Goal: Information Seeking & Learning: Learn about a topic

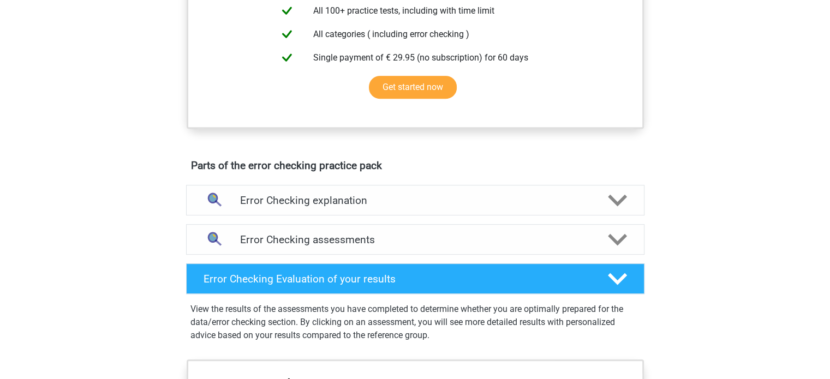
scroll to position [460, 0]
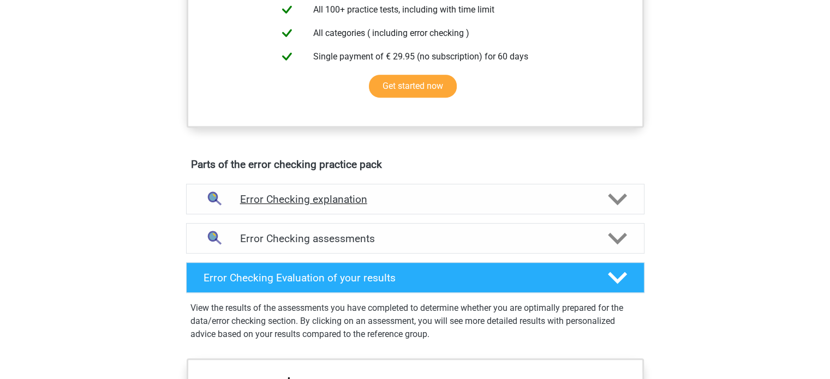
click at [230, 191] on div at bounding box center [213, 200] width 37 height 28
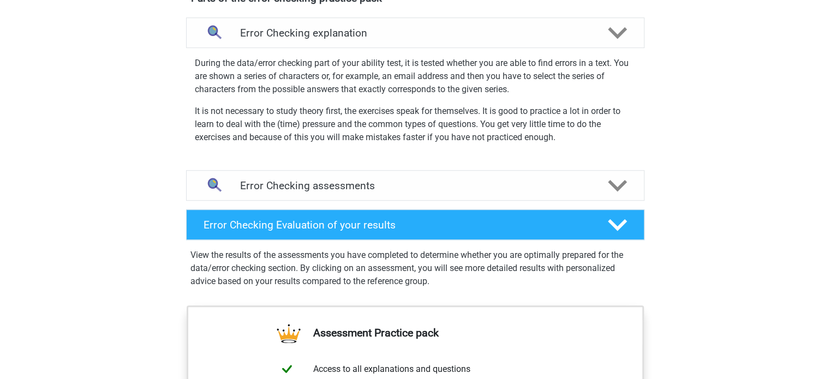
scroll to position [628, 0]
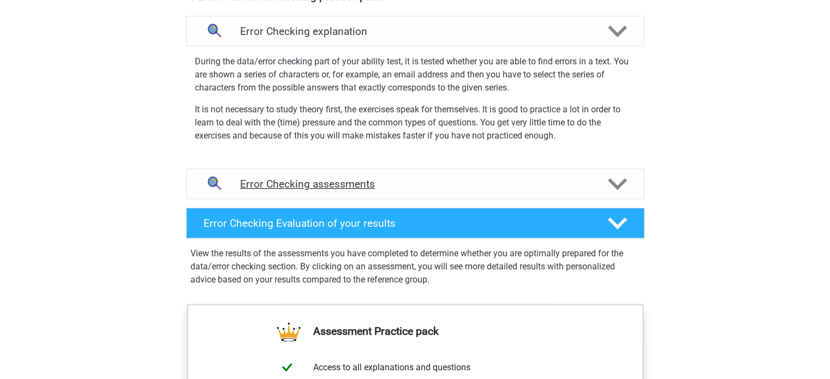
click at [263, 193] on div "Error Checking assessments" at bounding box center [415, 184] width 458 height 31
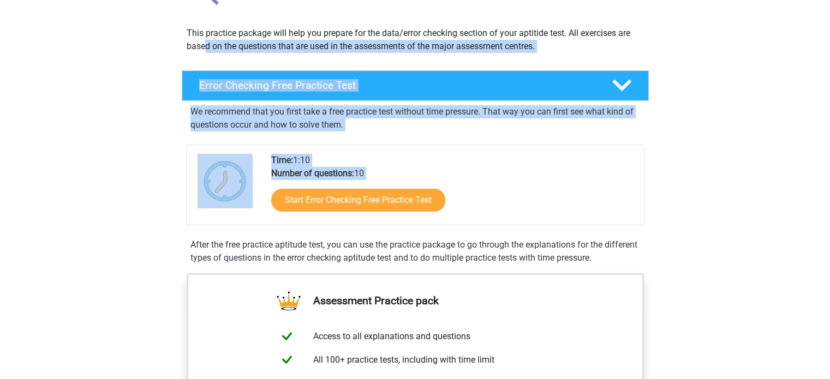
scroll to position [0, 0]
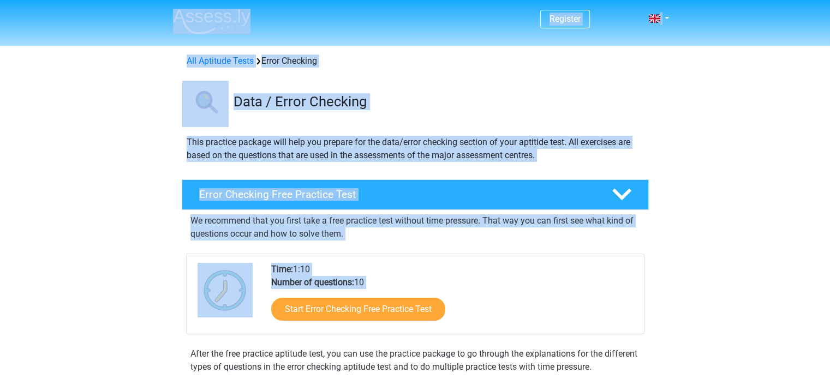
drag, startPoint x: 151, startPoint y: 247, endPoint x: 295, endPoint y: -66, distance: 344.8
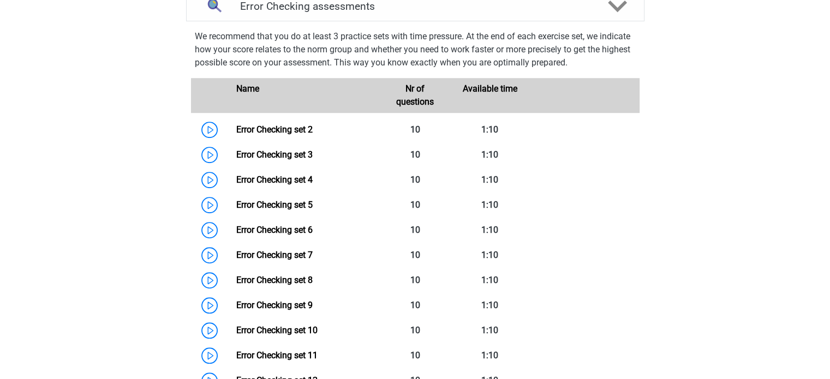
scroll to position [808, 0]
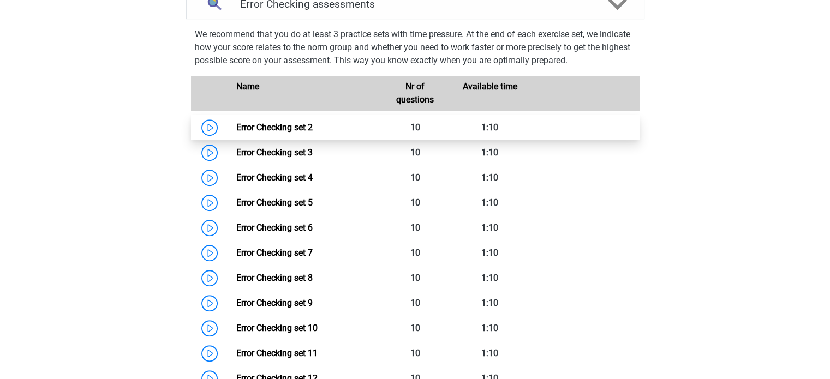
click at [236, 129] on link "Error Checking set 2" at bounding box center [274, 127] width 76 height 10
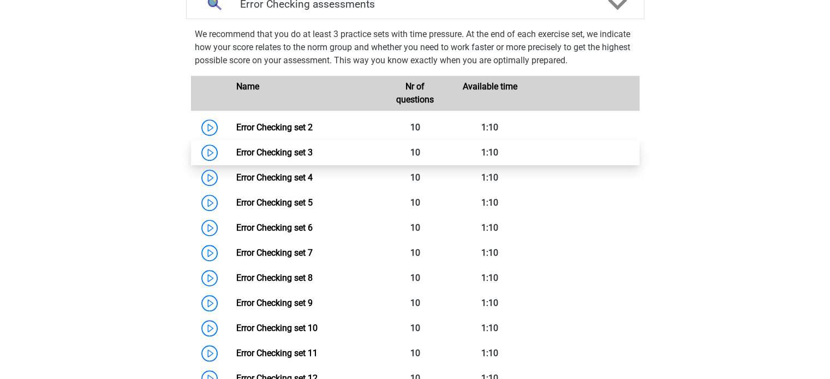
click at [236, 151] on link "Error Checking set 3" at bounding box center [274, 152] width 76 height 10
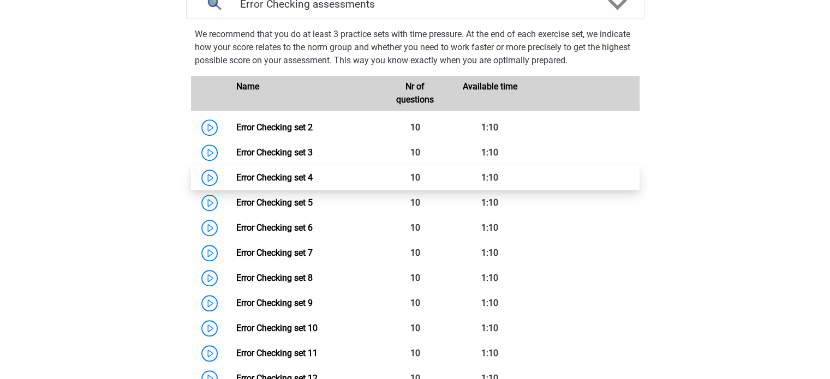
click at [236, 177] on link "Error Checking set 4" at bounding box center [274, 177] width 76 height 10
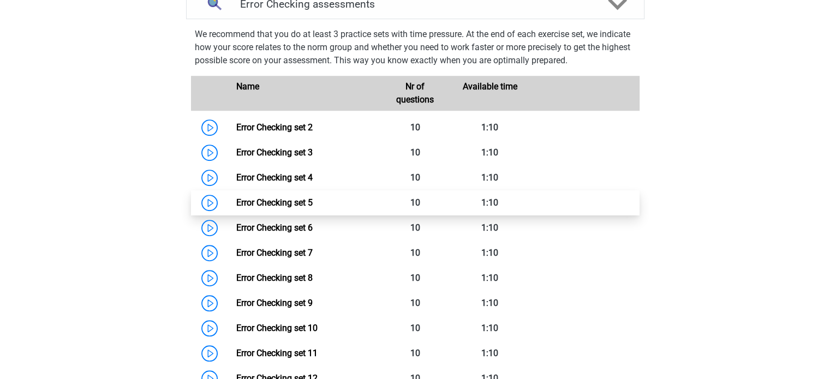
click at [236, 202] on link "Error Checking set 5" at bounding box center [274, 203] width 76 height 10
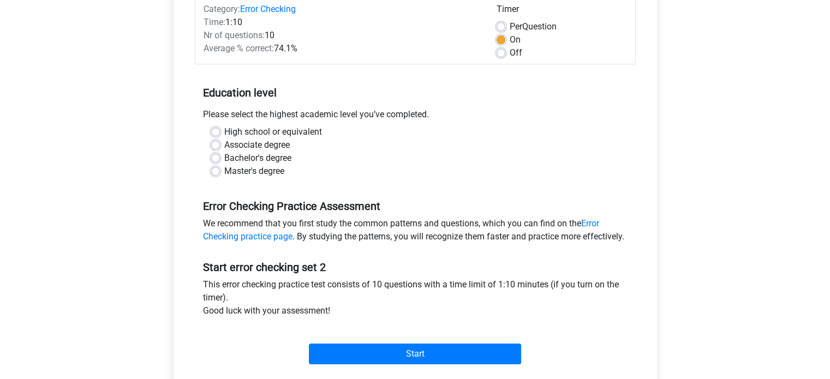
scroll to position [128, 0]
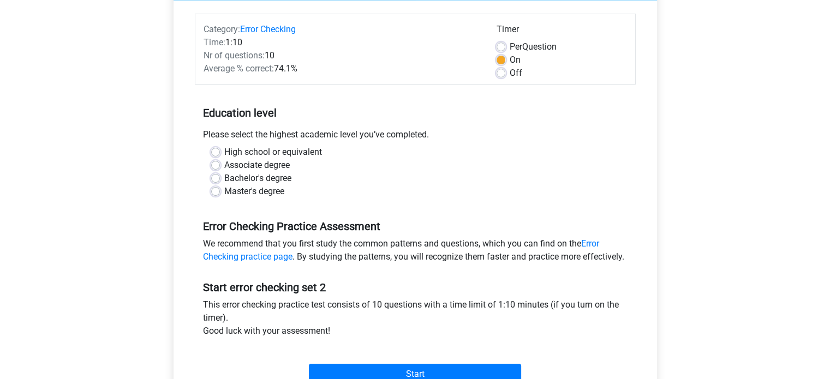
click at [224, 177] on label "Bachelor's degree" at bounding box center [257, 178] width 67 height 13
click at [218, 177] on input "Bachelor's degree" at bounding box center [215, 177] width 9 height 11
radio input "true"
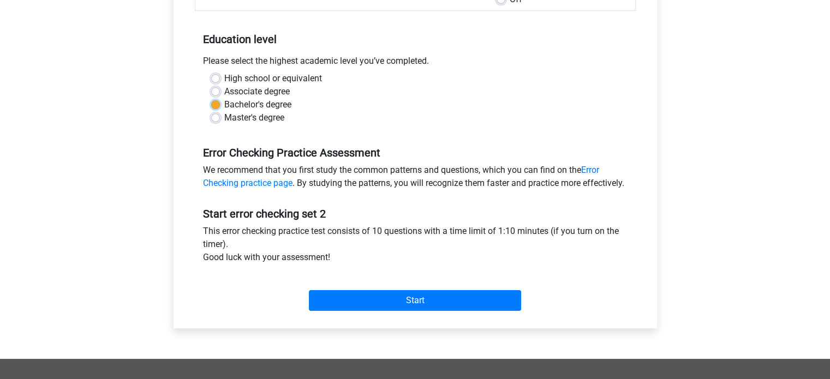
scroll to position [203, 0]
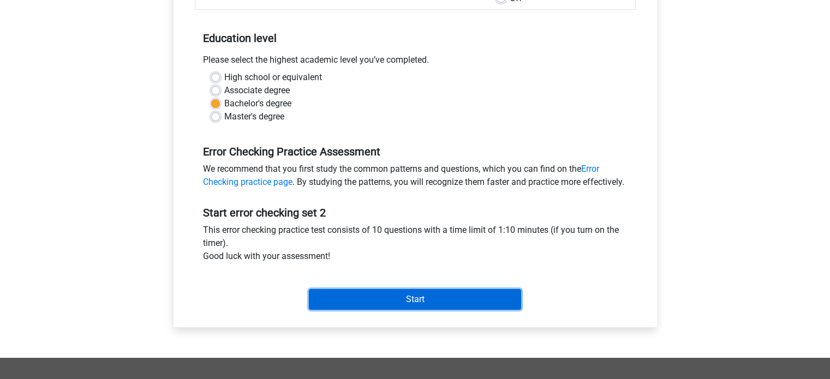
click at [367, 302] on input "Start" at bounding box center [415, 299] width 212 height 21
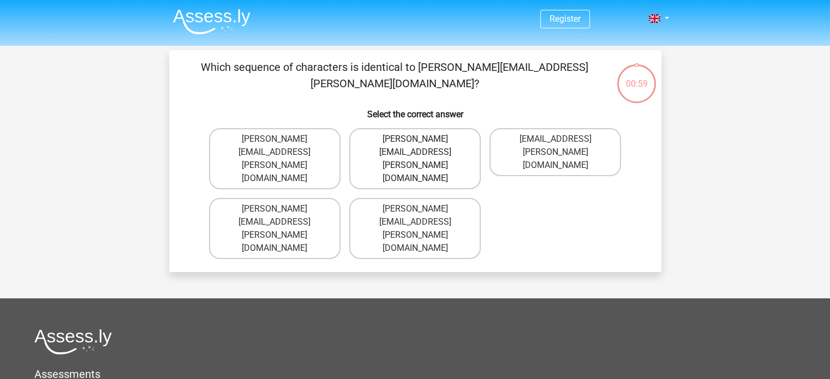
click at [442, 142] on label "Connor.Patterson@gmail.co.uk" at bounding box center [415, 158] width 132 height 61
click at [422, 142] on input "Connor.Patterson@gmail.co.uk" at bounding box center [418, 142] width 7 height 7
radio input "true"
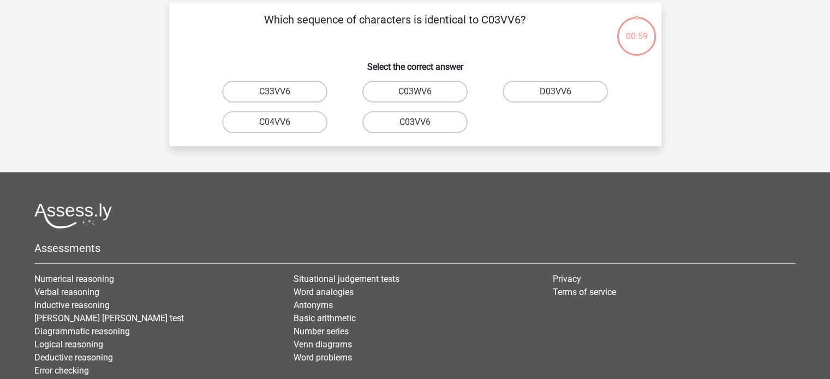
scroll to position [50, 0]
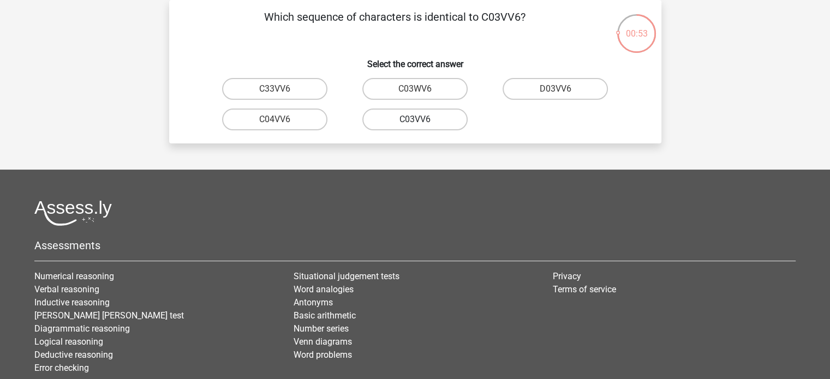
click at [425, 123] on label "C03VV6" at bounding box center [414, 120] width 105 height 22
click at [422, 123] on input "C03VV6" at bounding box center [418, 123] width 7 height 7
radio input "true"
click at [312, 122] on label "jB03CO" at bounding box center [274, 120] width 105 height 22
click at [282, 122] on input "jB03CO" at bounding box center [278, 123] width 7 height 7
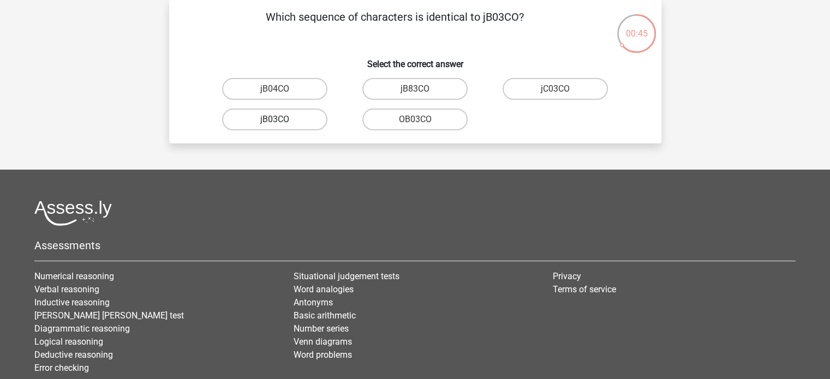
radio input "true"
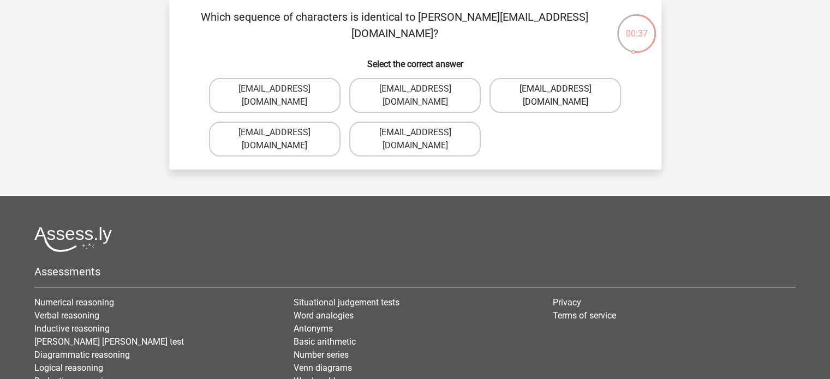
click at [550, 93] on label "Jack_Conley@hotmail.uk.com" at bounding box center [556, 95] width 132 height 35
click at [556, 93] on input "Jack_Conley@hotmail.uk.com" at bounding box center [559, 92] width 7 height 7
radio input "true"
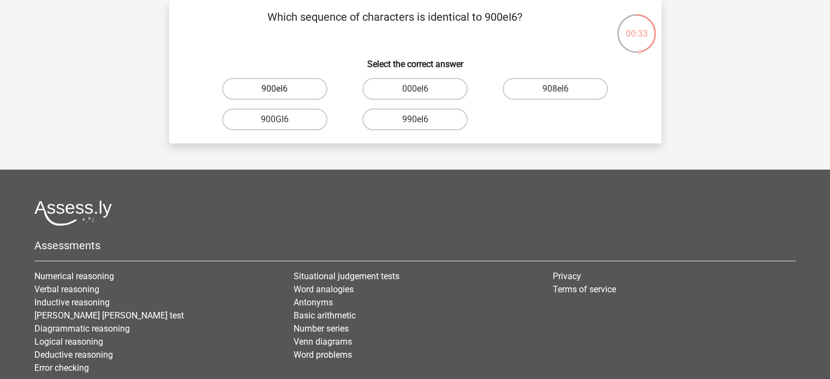
click at [291, 92] on label "900eI6" at bounding box center [274, 89] width 105 height 22
click at [282, 92] on input "900eI6" at bounding box center [278, 92] width 7 height 7
radio input "true"
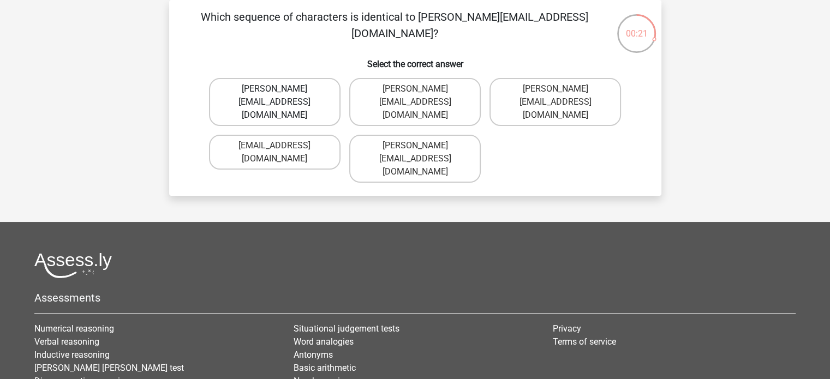
click at [288, 95] on label "Michael_Meade@joymail.gr" at bounding box center [275, 102] width 132 height 48
click at [282, 95] on input "Michael_Meade@joymail.gr" at bounding box center [278, 92] width 7 height 7
radio input "true"
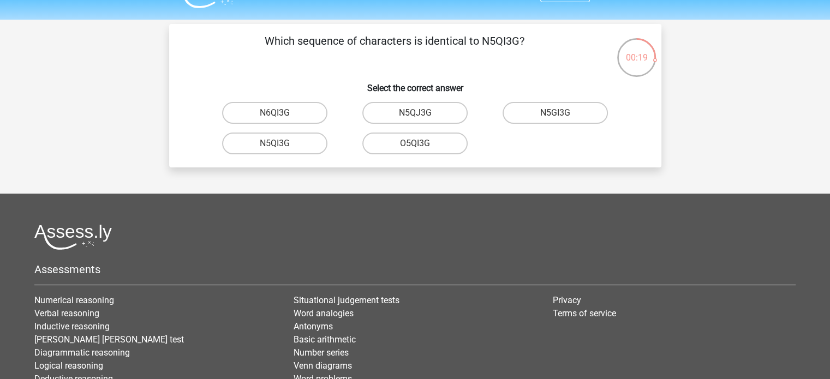
scroll to position [0, 0]
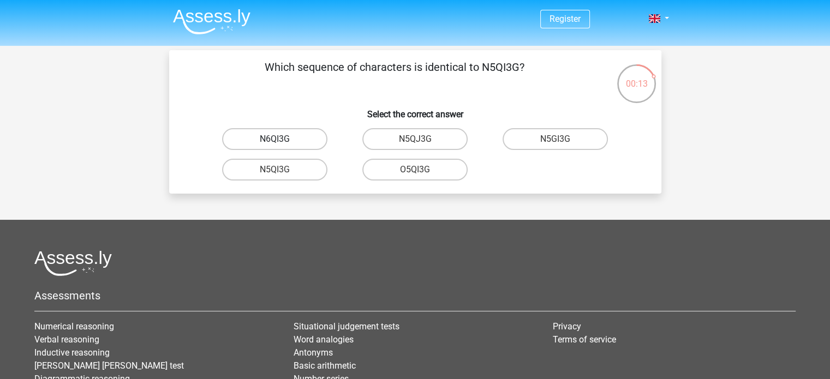
click at [289, 135] on label "N6QI3G" at bounding box center [274, 139] width 105 height 22
click at [282, 139] on input "N6QI3G" at bounding box center [278, 142] width 7 height 7
radio input "true"
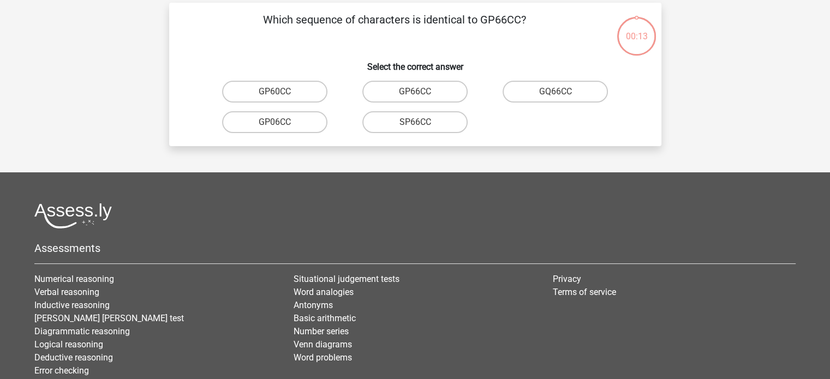
scroll to position [50, 0]
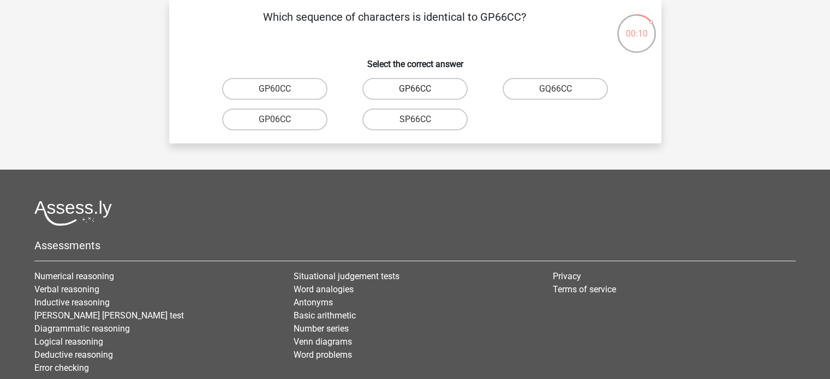
click at [424, 88] on label "GP66CC" at bounding box center [414, 89] width 105 height 22
click at [422, 89] on input "GP66CC" at bounding box center [418, 92] width 7 height 7
radio input "true"
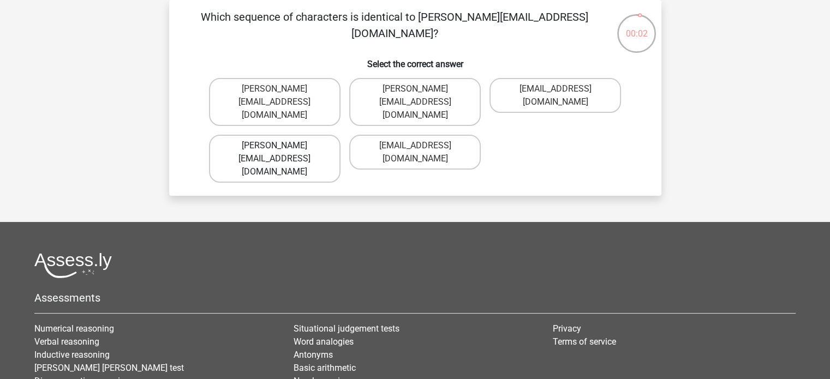
click at [310, 135] on label "Thomas_Mead@joinmail.uk.co" at bounding box center [275, 159] width 132 height 48
click at [282, 146] on input "Thomas_Mead@joinmail.uk.co" at bounding box center [278, 149] width 7 height 7
radio input "true"
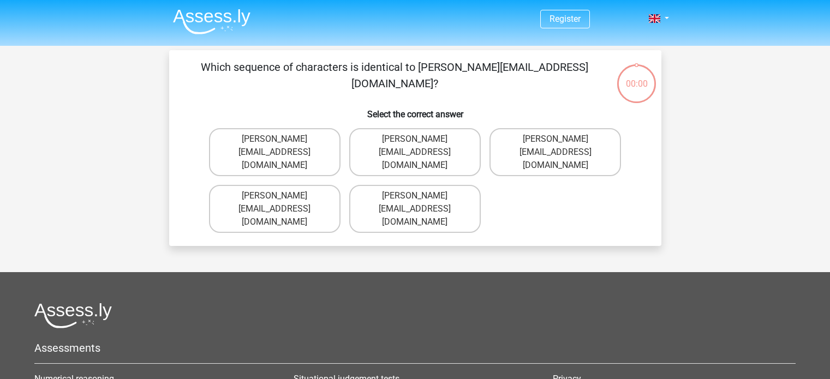
scroll to position [50, 0]
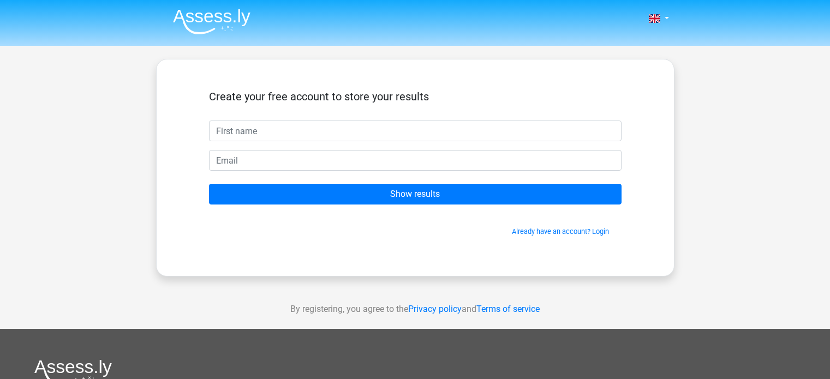
click at [383, 99] on h5 "Create your free account to store your results" at bounding box center [415, 96] width 413 height 13
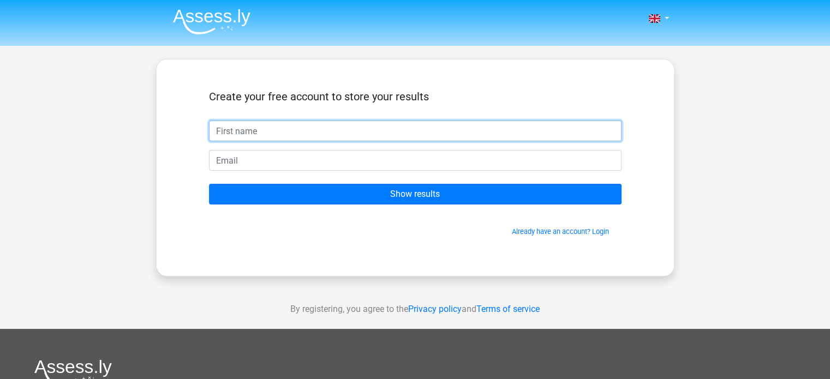
click at [397, 128] on input "text" at bounding box center [415, 131] width 413 height 21
type input "[PERSON_NAME]"
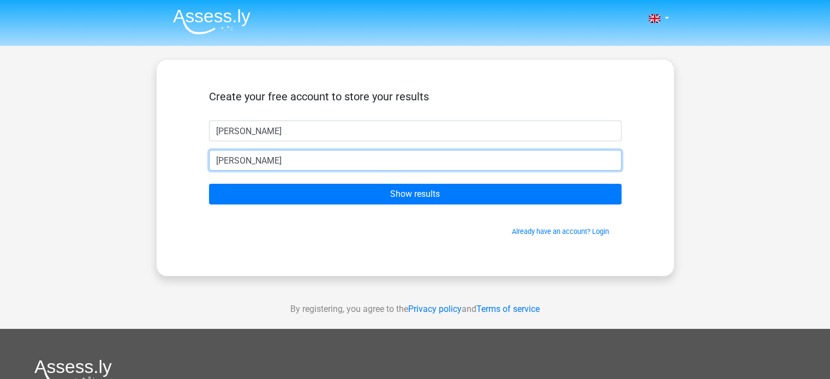
type input "[EMAIL_ADDRESS][DOMAIN_NAME]"
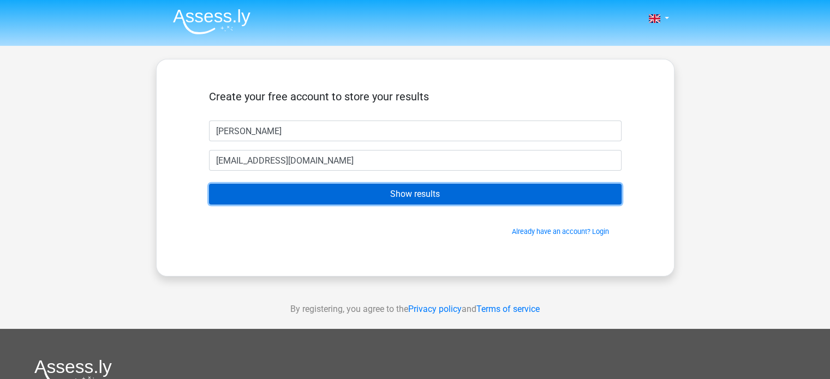
click at [382, 199] on input "Show results" at bounding box center [415, 194] width 413 height 21
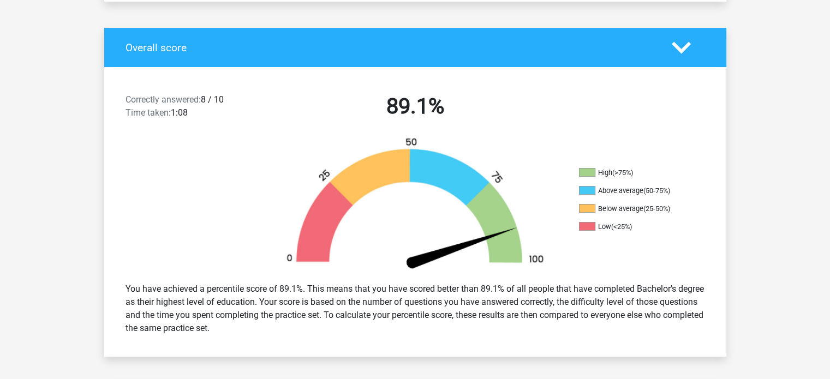
scroll to position [211, 0]
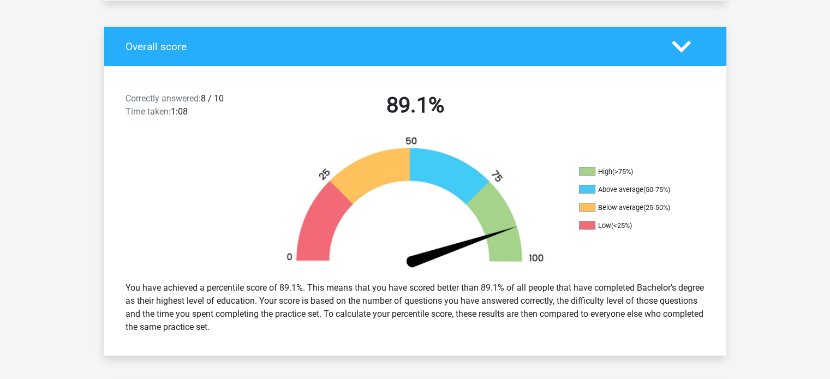
click at [679, 49] on polygon at bounding box center [681, 46] width 19 height 12
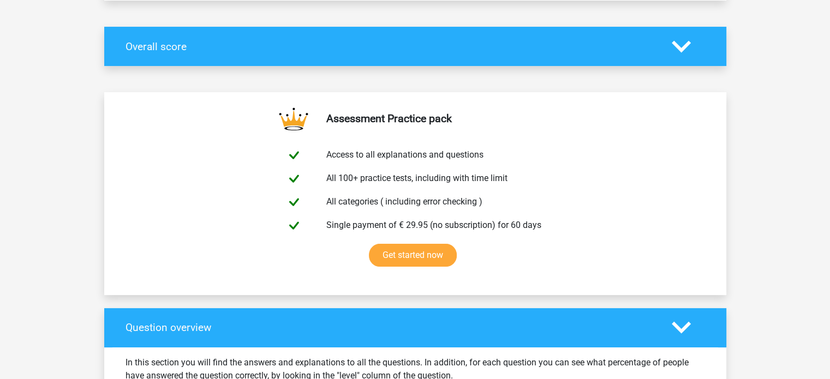
click at [679, 49] on polygon at bounding box center [681, 46] width 19 height 12
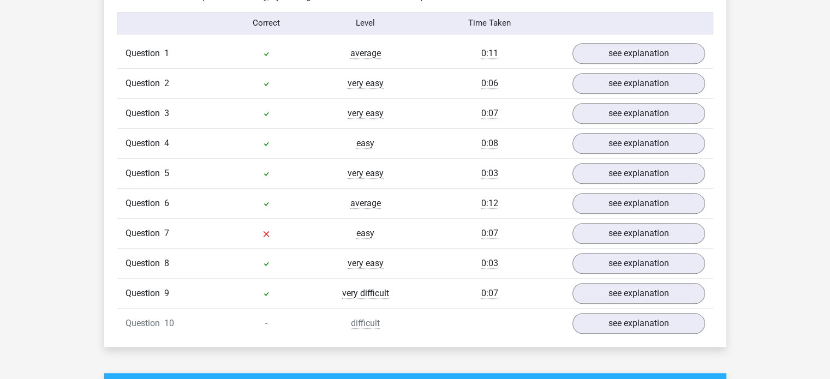
scroll to position [880, 0]
click at [629, 231] on link "see explanation" at bounding box center [638, 234] width 152 height 24
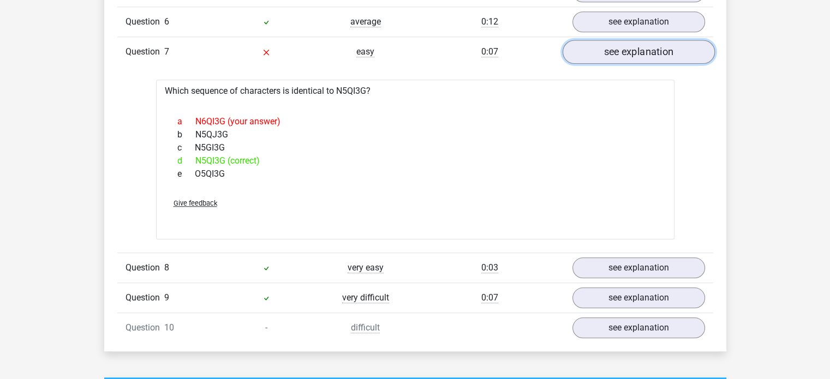
scroll to position [1063, 0]
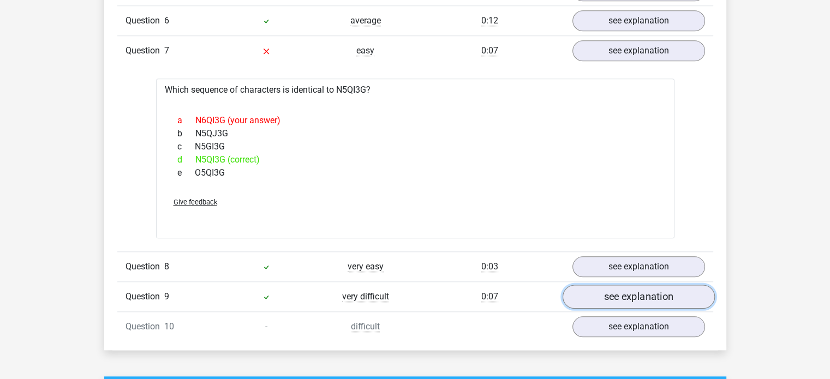
click at [645, 295] on link "see explanation" at bounding box center [638, 297] width 152 height 24
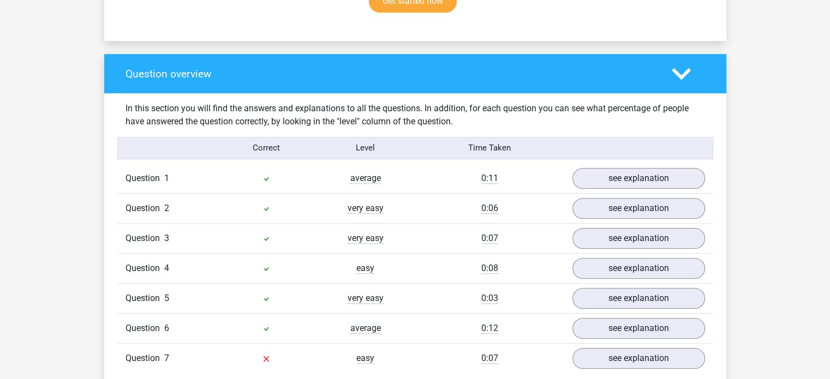
scroll to position [754, 0]
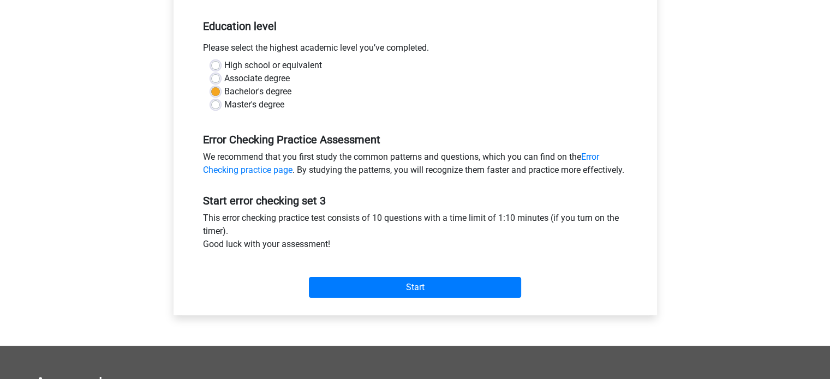
scroll to position [218, 0]
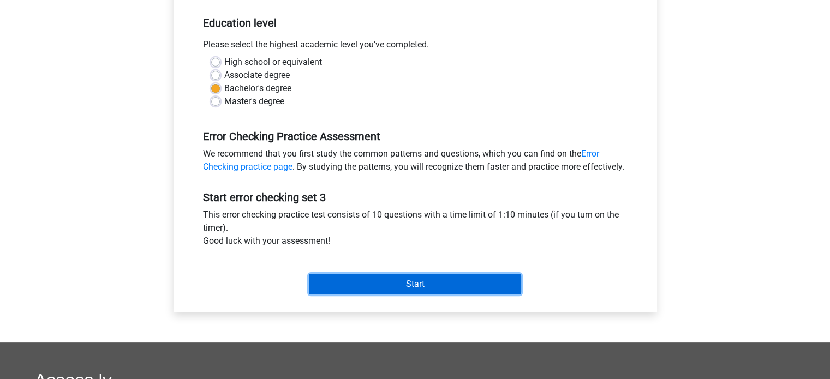
click at [419, 294] on input "Start" at bounding box center [415, 284] width 212 height 21
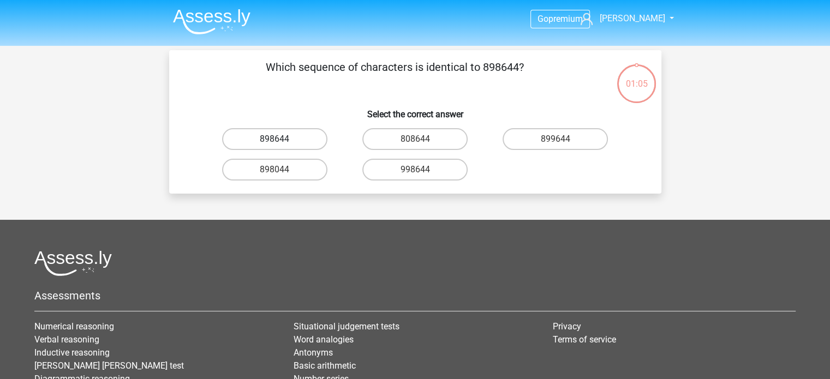
click at [289, 141] on label "898644" at bounding box center [274, 139] width 105 height 22
click at [282, 141] on input "898644" at bounding box center [278, 142] width 7 height 7
radio input "true"
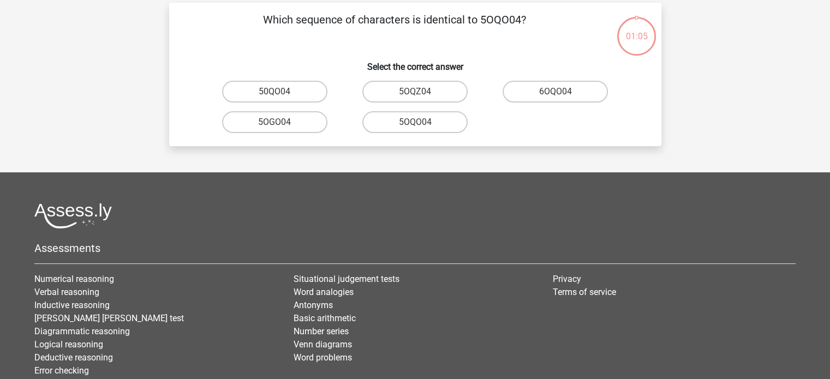
scroll to position [50, 0]
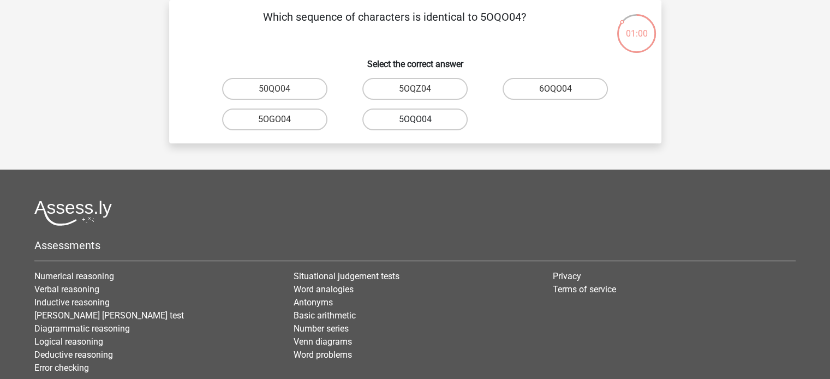
click at [432, 121] on label "5OQO04" at bounding box center [414, 120] width 105 height 22
click at [422, 121] on input "5OQO04" at bounding box center [418, 123] width 7 height 7
radio input "true"
click at [560, 93] on input "NW9Z80" at bounding box center [559, 92] width 7 height 7
radio input "true"
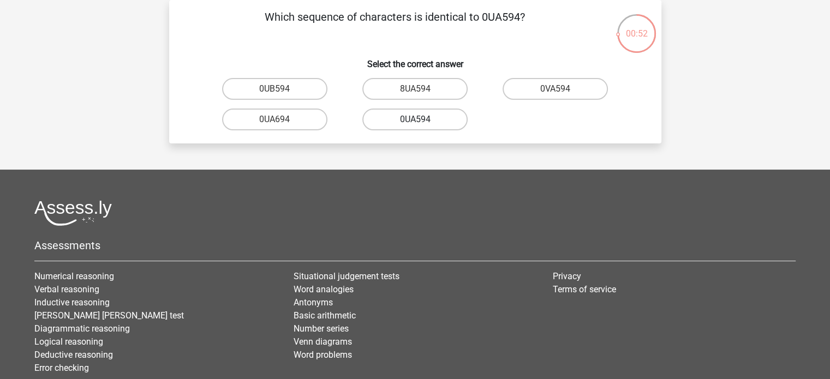
click at [436, 120] on label "0UA594" at bounding box center [414, 120] width 105 height 22
click at [422, 120] on input "0UA594" at bounding box center [418, 123] width 7 height 7
radio input "true"
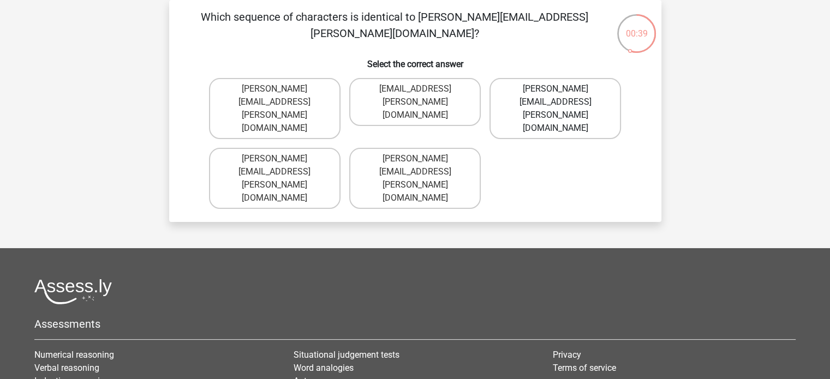
click at [543, 93] on label "Noah+Patterson@joymail.gr" at bounding box center [556, 108] width 132 height 61
click at [556, 93] on input "Noah+Patterson@joymail.gr" at bounding box center [559, 92] width 7 height 7
radio input "true"
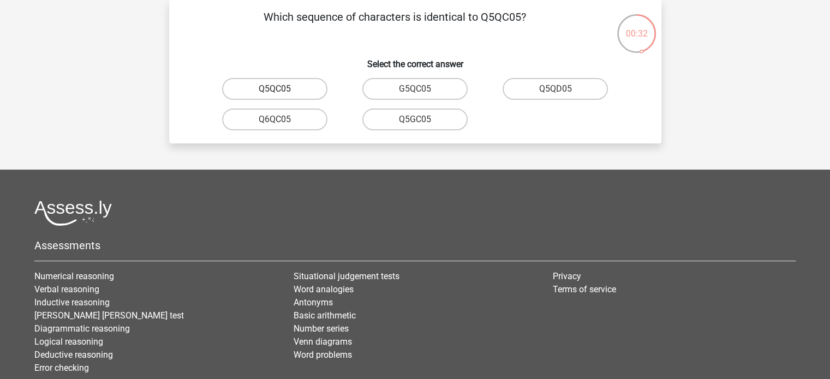
click at [293, 91] on label "Q5QC05" at bounding box center [274, 89] width 105 height 22
click at [282, 91] on input "Q5QC05" at bounding box center [278, 92] width 7 height 7
radio input "true"
click at [445, 86] on label "08WZS5" at bounding box center [414, 89] width 105 height 22
click at [422, 89] on input "08WZS5" at bounding box center [418, 92] width 7 height 7
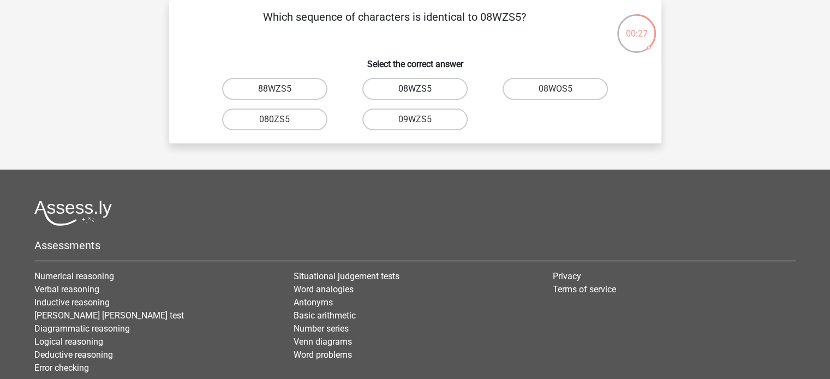
radio input "true"
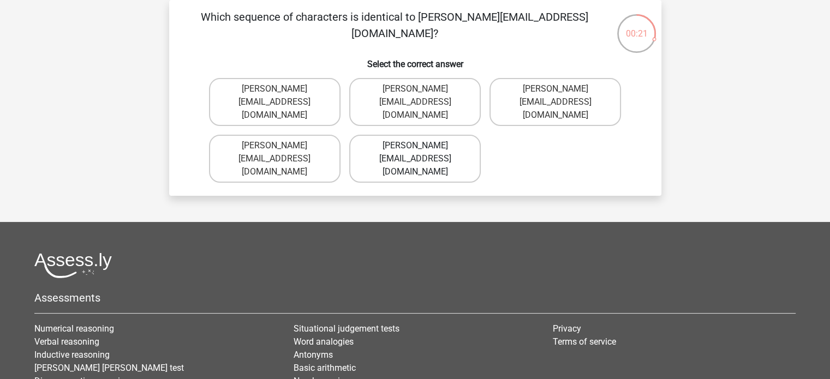
click at [432, 140] on label "Edward-Mead@joinmail.co.uk" at bounding box center [415, 159] width 132 height 48
click at [422, 146] on input "Edward-Mead@joinmail.co.uk" at bounding box center [418, 149] width 7 height 7
radio input "true"
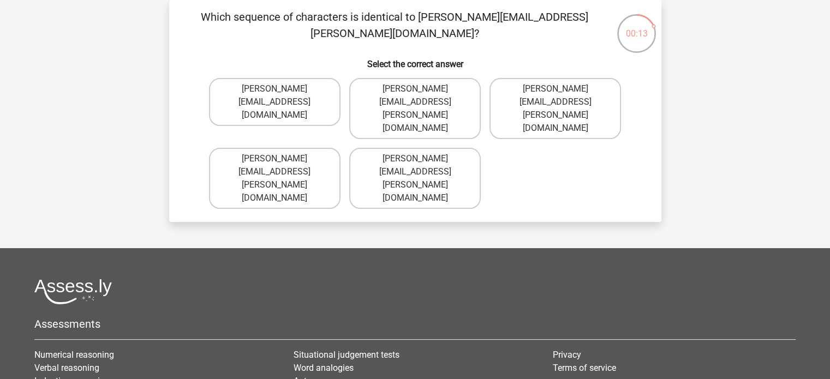
click at [415, 159] on input "Freddie+Knight@joymail.co.uk" at bounding box center [418, 162] width 7 height 7
radio input "true"
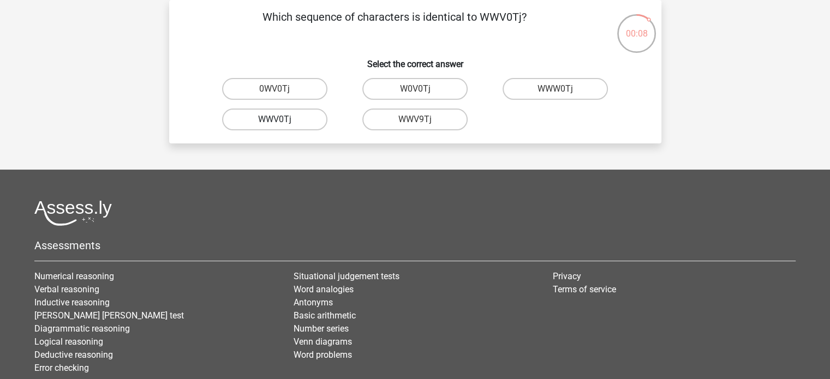
click at [295, 122] on label "WWV0Tj" at bounding box center [274, 120] width 105 height 22
click at [282, 122] on input "WWV0Tj" at bounding box center [278, 123] width 7 height 7
radio input "true"
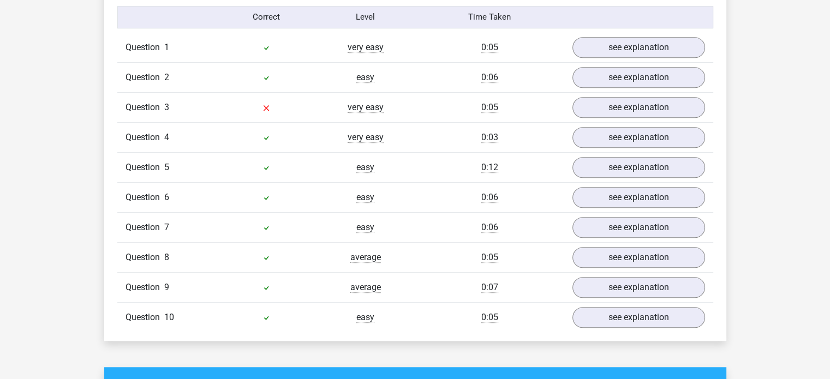
scroll to position [890, 0]
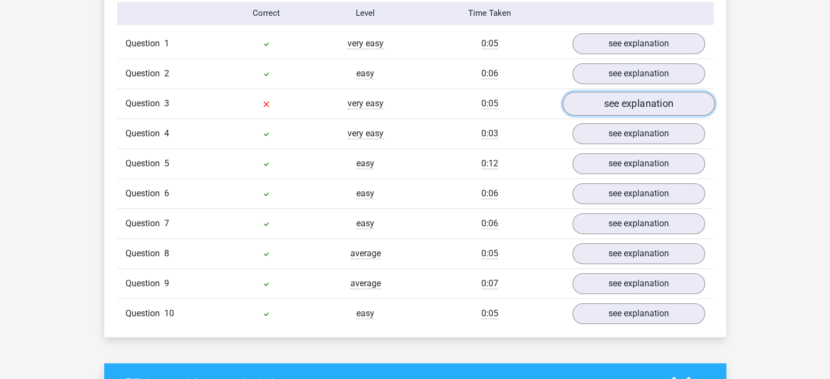
click at [649, 109] on link "see explanation" at bounding box center [638, 104] width 152 height 24
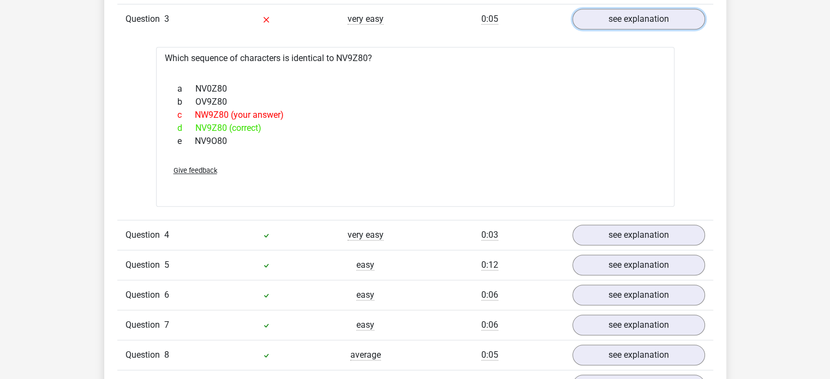
scroll to position [975, 0]
click at [181, 165] on span "Give feedback" at bounding box center [196, 169] width 44 height 8
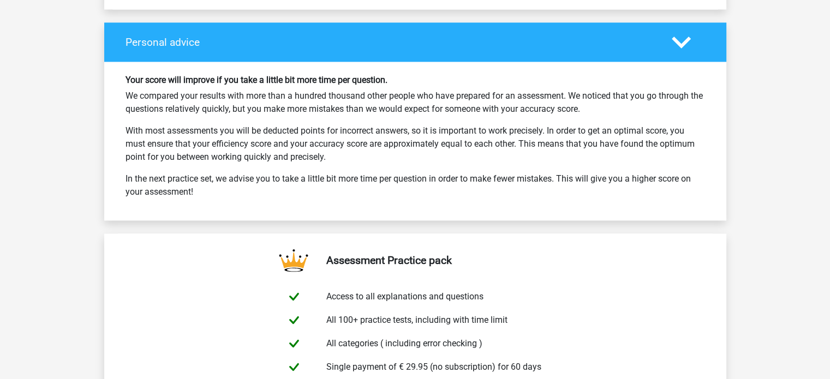
scroll to position [1836, 0]
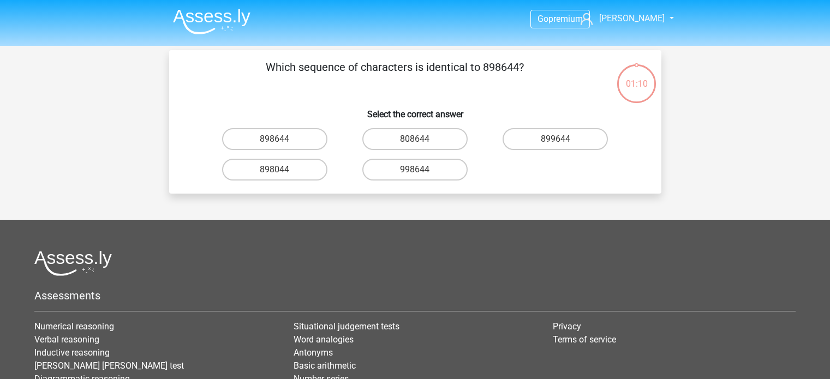
scroll to position [50, 0]
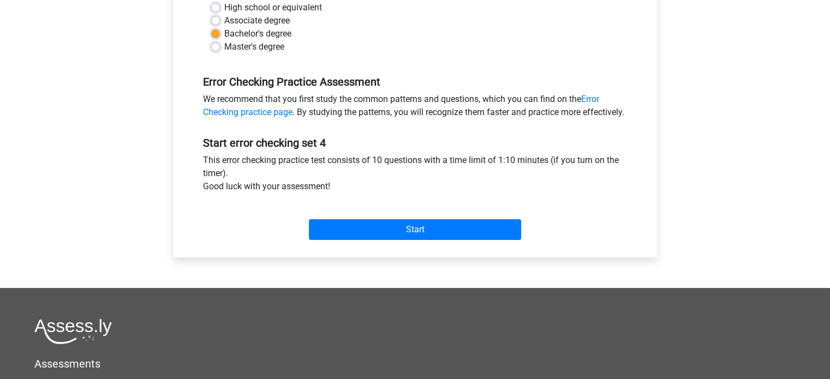
scroll to position [274, 0]
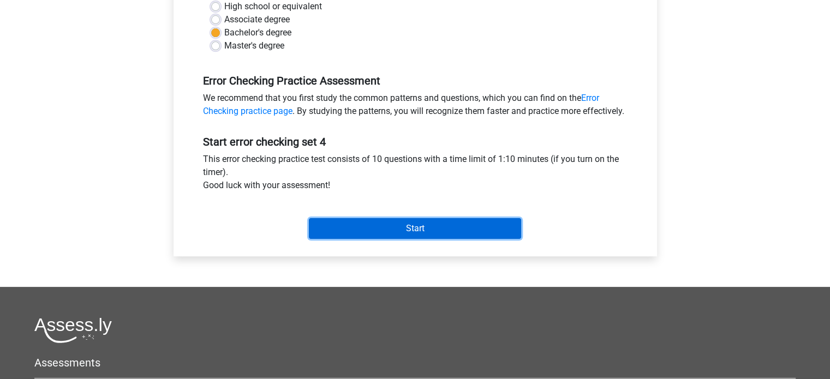
click at [409, 239] on input "Start" at bounding box center [415, 228] width 212 height 21
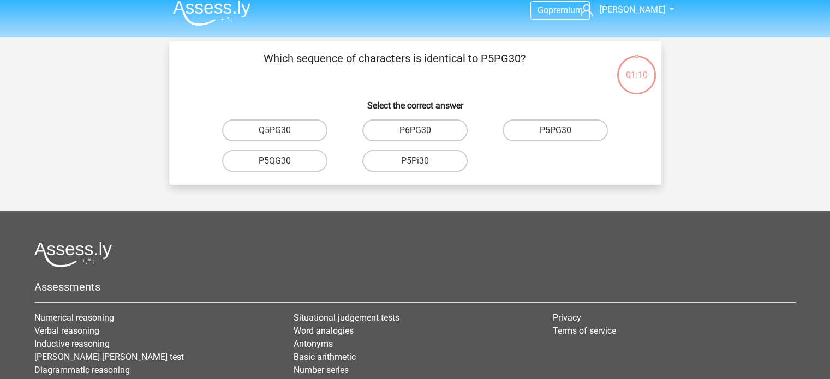
scroll to position [9, 0]
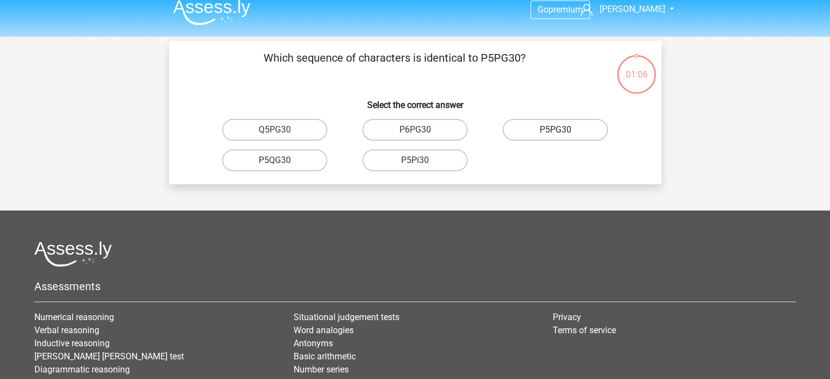
click at [537, 133] on label "P5PG30" at bounding box center [555, 130] width 105 height 22
click at [556, 133] on input "P5PG30" at bounding box center [559, 133] width 7 height 7
radio input "true"
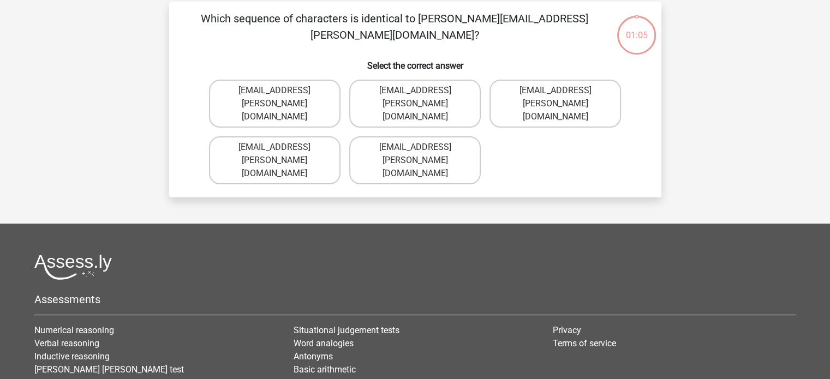
scroll to position [50, 0]
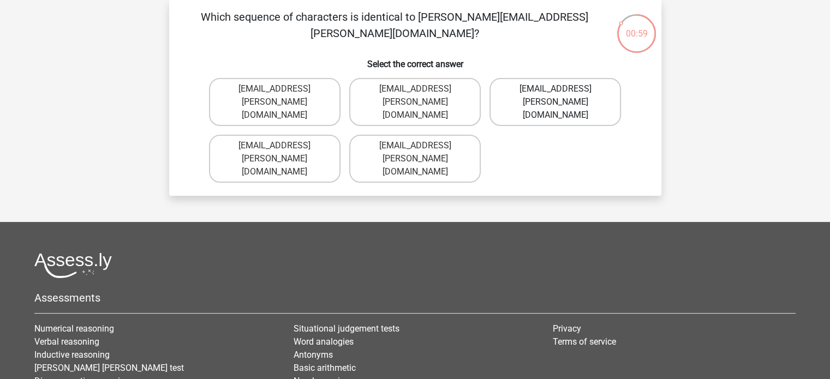
click at [527, 92] on label "Evie+Pierson@hotmail.co.com" at bounding box center [556, 102] width 132 height 48
click at [556, 92] on input "Evie+Pierson@hotmail.co.com" at bounding box center [559, 92] width 7 height 7
radio input "true"
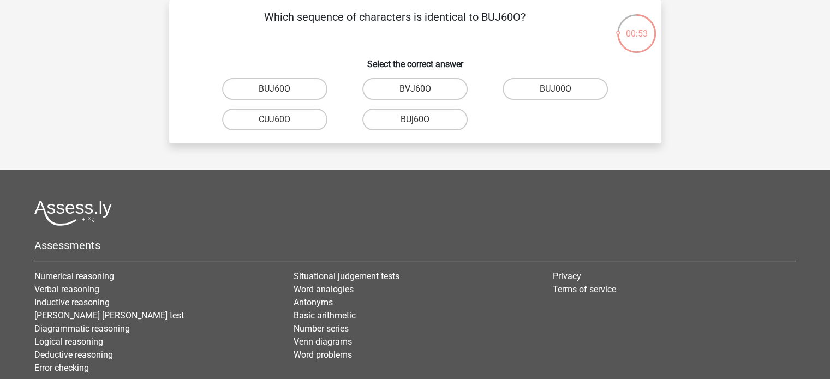
click at [280, 91] on input "BUJ60O" at bounding box center [278, 92] width 7 height 7
radio input "true"
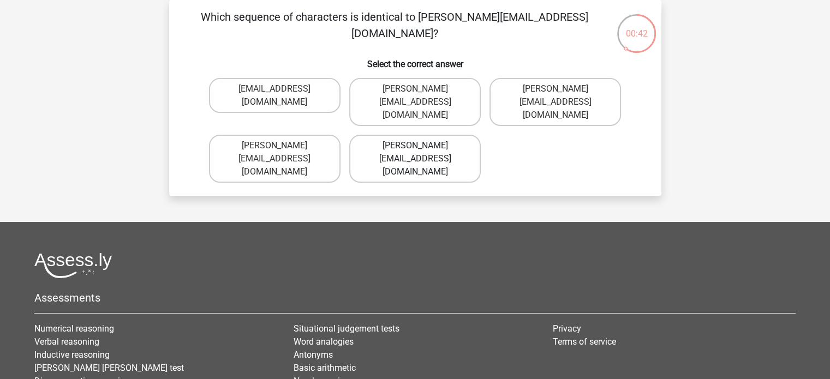
click at [461, 135] on label "Sophia.Vanderbilt@jointmail.uk.com" at bounding box center [415, 159] width 132 height 48
click at [422, 146] on input "Sophia.Vanderbilt@jointmail.uk.com" at bounding box center [418, 149] width 7 height 7
radio input "true"
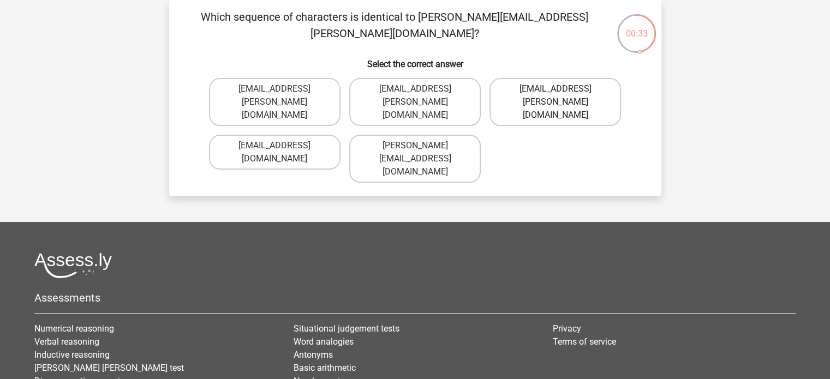
click at [531, 90] on label "Oscar+Adams@hotmail.br" at bounding box center [556, 102] width 132 height 48
click at [556, 90] on input "Oscar+Adams@hotmail.br" at bounding box center [559, 92] width 7 height 7
radio input "true"
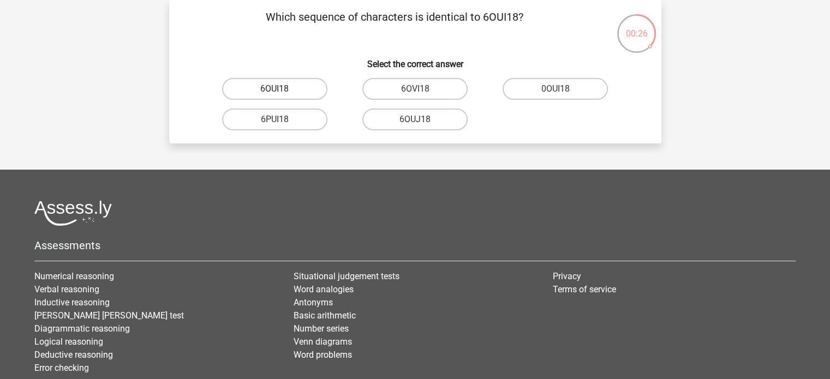
click at [303, 88] on label "6OUI18" at bounding box center [274, 89] width 105 height 22
click at [282, 89] on input "6OUI18" at bounding box center [278, 92] width 7 height 7
radio input "true"
click at [568, 95] on label "15O30T" at bounding box center [555, 89] width 105 height 22
click at [563, 95] on input "15O30T" at bounding box center [559, 92] width 7 height 7
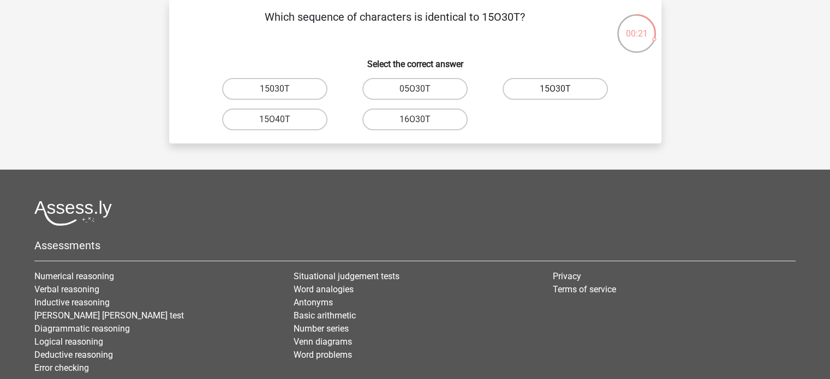
radio input "true"
click at [297, 91] on label "4Z45G0" at bounding box center [274, 89] width 105 height 22
click at [282, 91] on input "4Z45G0" at bounding box center [278, 92] width 7 height 7
radio input "true"
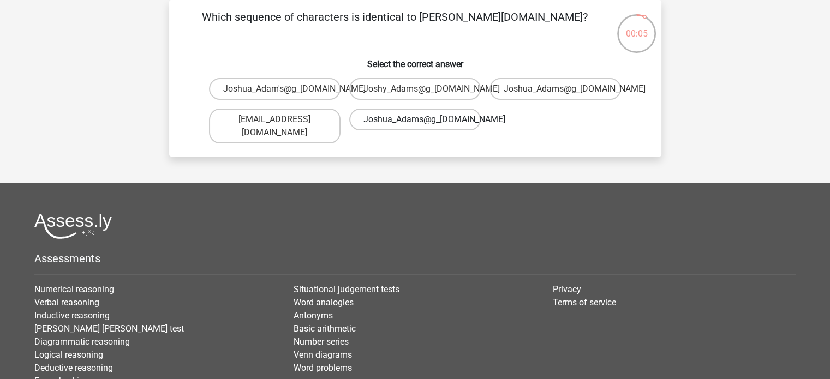
click at [407, 124] on label "Joshua_Adams@g_mail.co.uk" at bounding box center [415, 120] width 132 height 22
click at [415, 124] on input "Joshua_Adams@g_mail.co.uk" at bounding box center [418, 123] width 7 height 7
radio input "true"
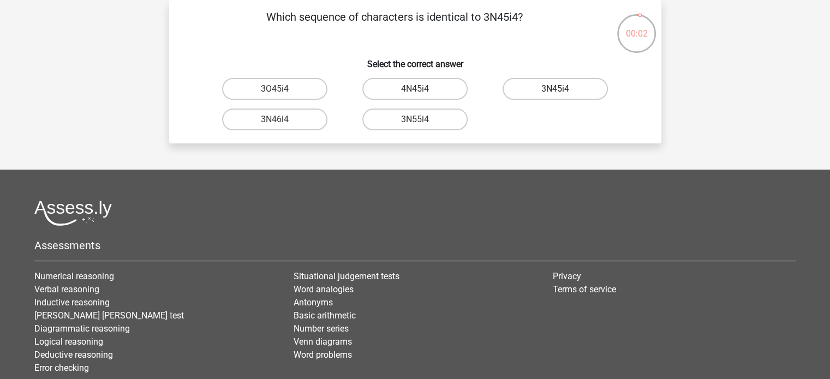
click at [539, 94] on label "3N45i4" at bounding box center [555, 89] width 105 height 22
click at [556, 94] on input "3N45i4" at bounding box center [559, 92] width 7 height 7
radio input "true"
click at [539, 96] on label "3N45i4" at bounding box center [555, 89] width 105 height 22
click at [556, 96] on input "3N45i4" at bounding box center [559, 92] width 7 height 7
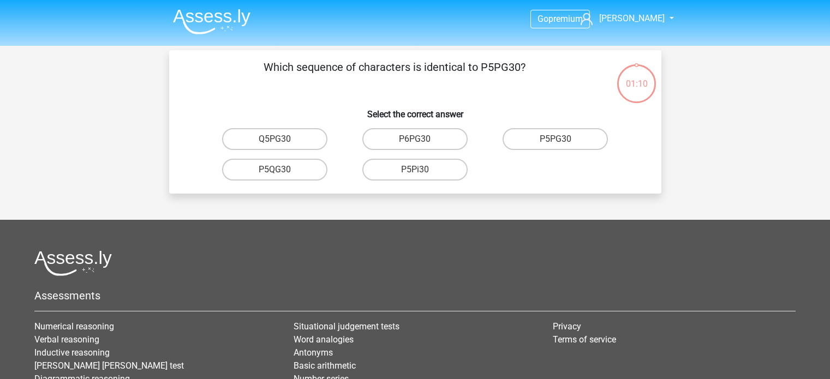
scroll to position [50, 0]
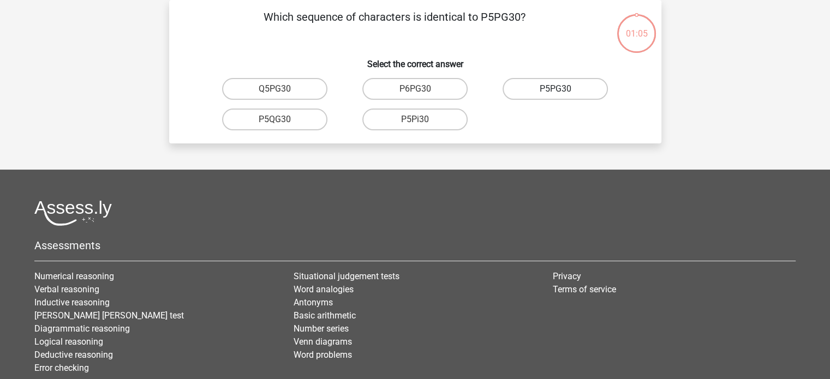
click at [552, 87] on label "P5PG30" at bounding box center [555, 89] width 105 height 22
click at [556, 89] on input "P5PG30" at bounding box center [559, 92] width 7 height 7
radio input "true"
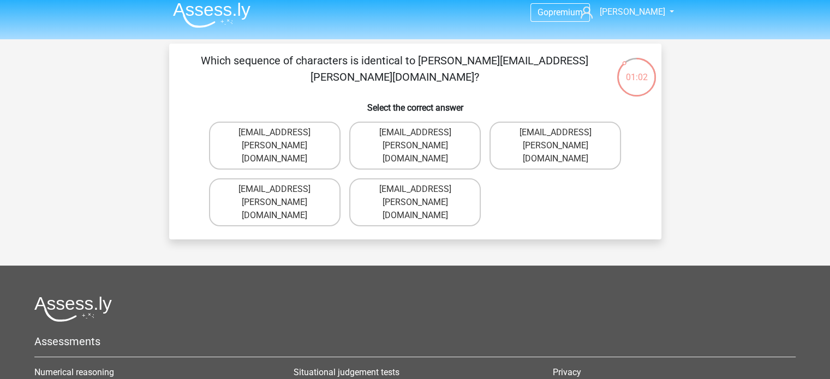
scroll to position [0, 0]
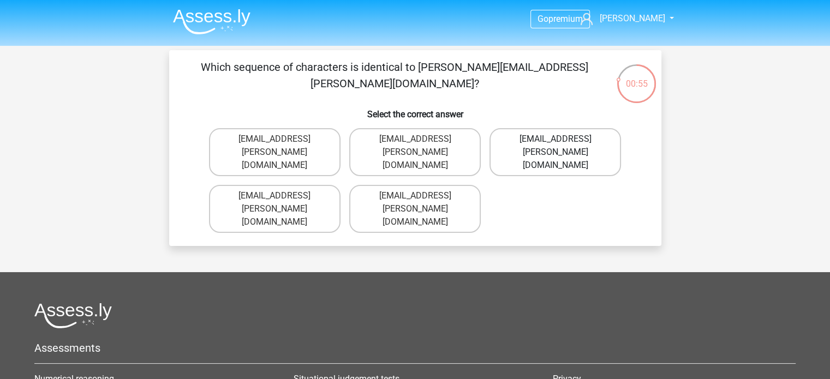
click at [510, 141] on label "[EMAIL_ADDRESS][PERSON_NAME][DOMAIN_NAME]" at bounding box center [556, 152] width 132 height 48
click at [556, 141] on input "[EMAIL_ADDRESS][PERSON_NAME][DOMAIN_NAME]" at bounding box center [559, 142] width 7 height 7
radio input "true"
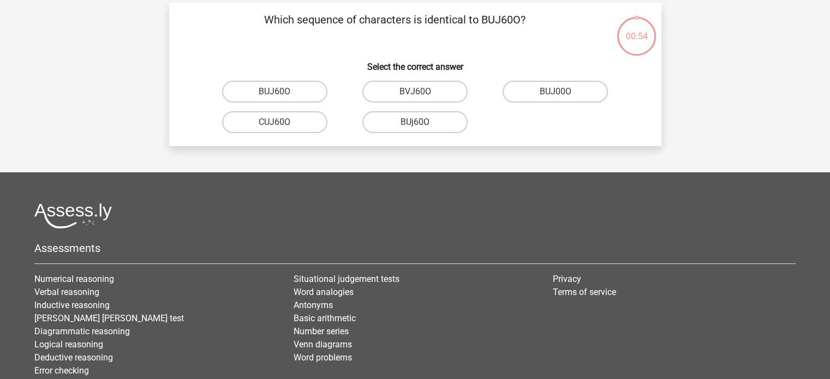
scroll to position [50, 0]
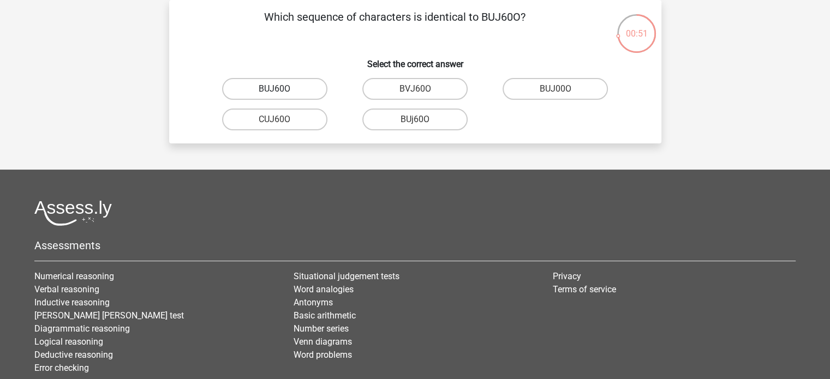
click at [295, 89] on label "BUJ60O" at bounding box center [274, 89] width 105 height 22
click at [282, 89] on input "BUJ60O" at bounding box center [278, 92] width 7 height 7
radio input "true"
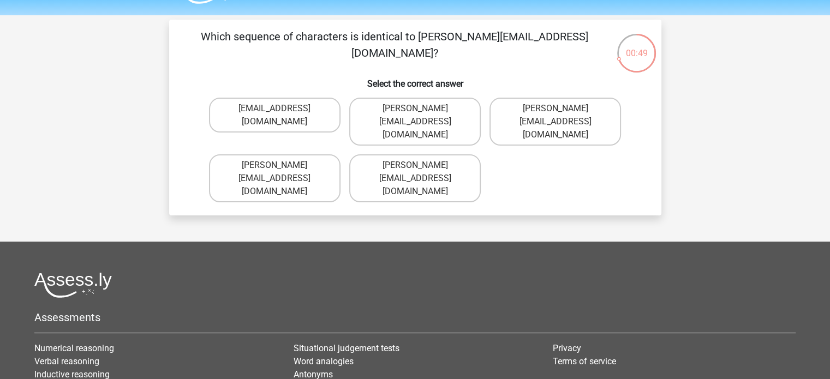
scroll to position [0, 0]
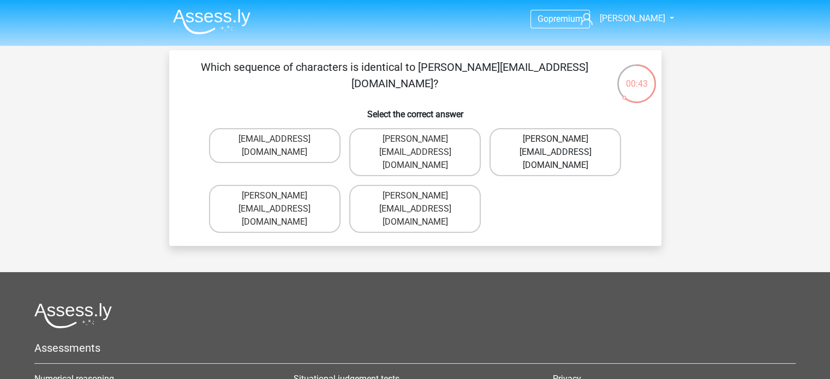
click at [523, 143] on label "[PERSON_NAME][EMAIL_ADDRESS][DOMAIN_NAME]" at bounding box center [556, 152] width 132 height 48
click at [556, 143] on input "[PERSON_NAME][EMAIL_ADDRESS][DOMAIN_NAME]" at bounding box center [559, 142] width 7 height 7
radio input "true"
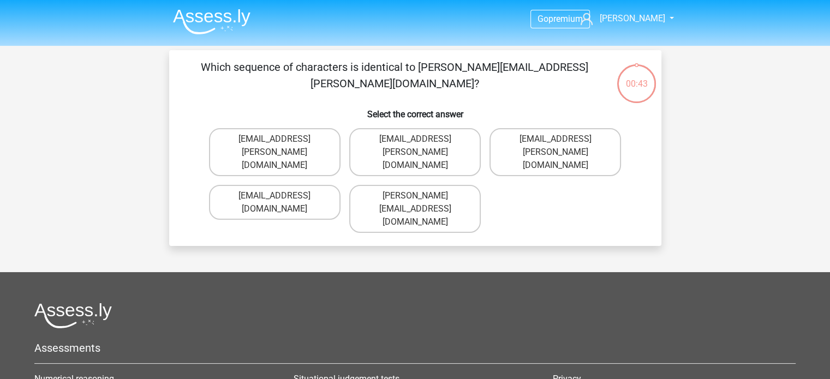
scroll to position [50, 0]
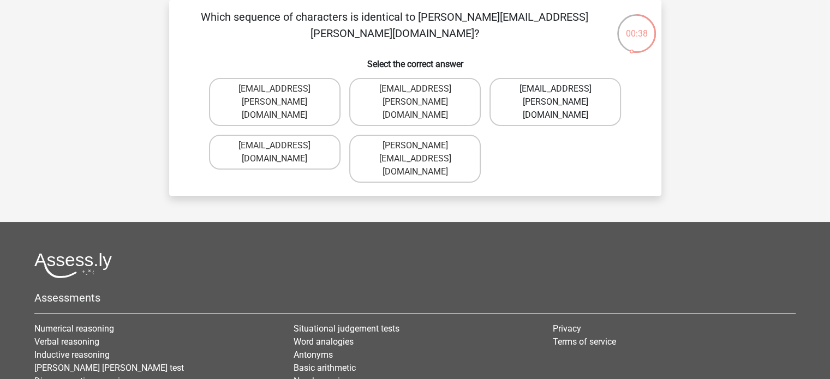
click at [526, 88] on label "[EMAIL_ADDRESS][PERSON_NAME][DOMAIN_NAME]" at bounding box center [556, 102] width 132 height 48
click at [556, 89] on input "[EMAIL_ADDRESS][PERSON_NAME][DOMAIN_NAME]" at bounding box center [559, 92] width 7 height 7
radio input "true"
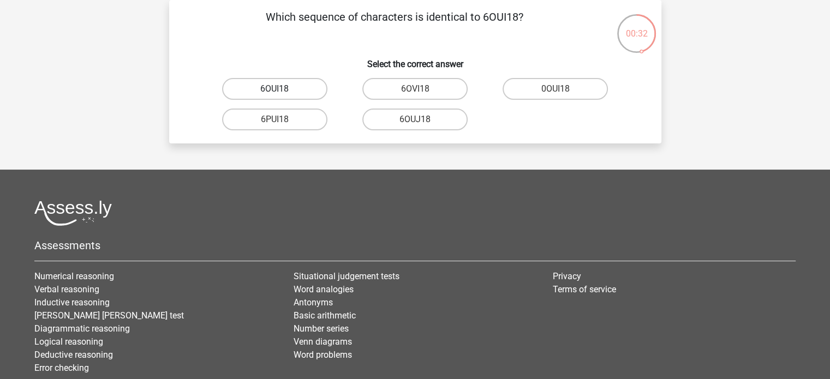
click at [308, 85] on label "6OUI18" at bounding box center [274, 89] width 105 height 22
click at [282, 89] on input "6OUI18" at bounding box center [278, 92] width 7 height 7
radio input "true"
click at [537, 92] on label "15O30T" at bounding box center [555, 89] width 105 height 22
click at [556, 92] on input "15O30T" at bounding box center [559, 92] width 7 height 7
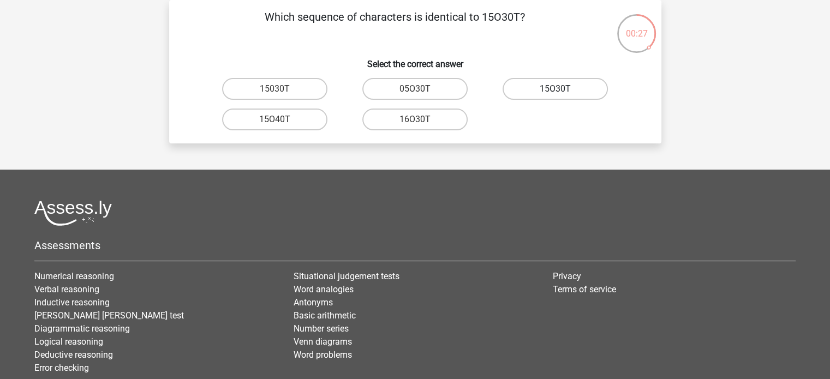
radio input "true"
click at [305, 85] on label "4Z45G0" at bounding box center [274, 89] width 105 height 22
click at [282, 89] on input "4Z45G0" at bounding box center [278, 92] width 7 height 7
radio input "true"
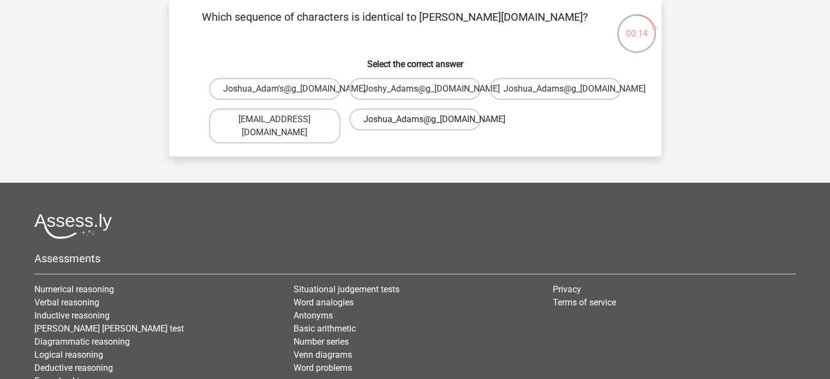
click at [460, 120] on label "Joshua_Adams@g_mail.co.uk" at bounding box center [415, 120] width 132 height 22
click at [422, 120] on input "Joshua_Adams@g_mail.co.uk" at bounding box center [418, 123] width 7 height 7
radio input "true"
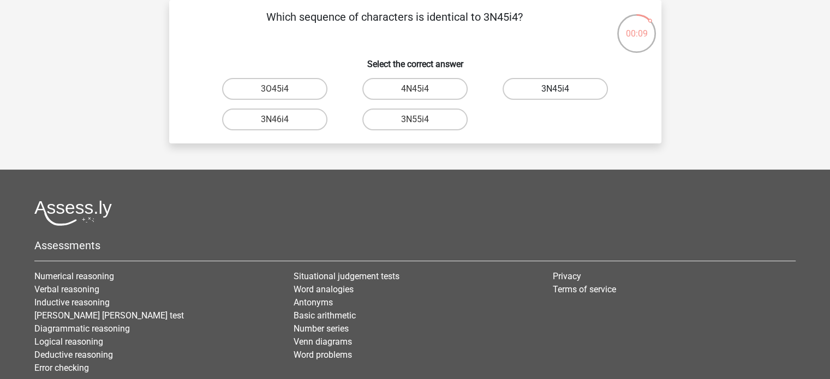
click at [532, 90] on label "3N45i4" at bounding box center [555, 89] width 105 height 22
click at [556, 90] on input "3N45i4" at bounding box center [559, 92] width 7 height 7
radio input "true"
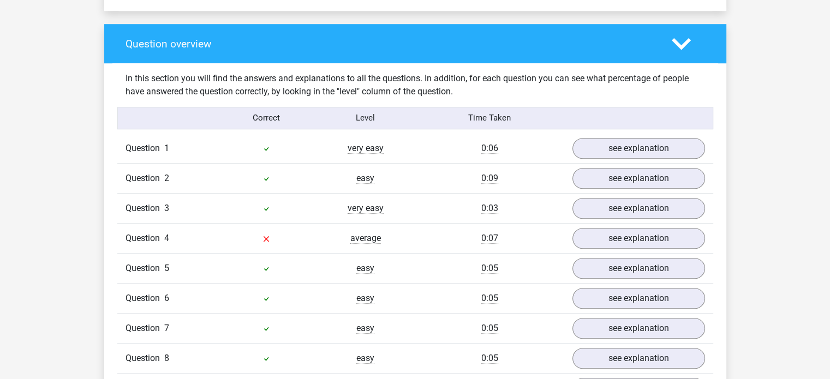
scroll to position [788, 0]
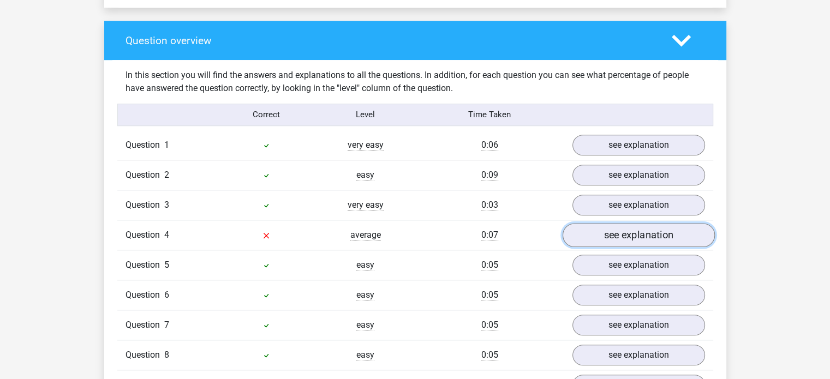
click at [609, 227] on link "see explanation" at bounding box center [638, 235] width 152 height 24
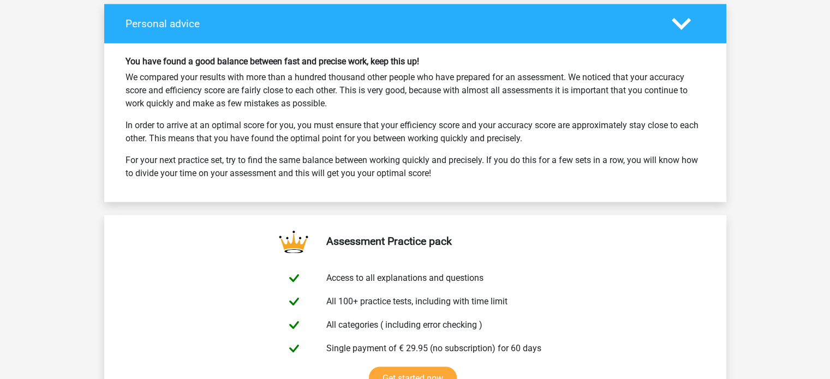
scroll to position [1797, 0]
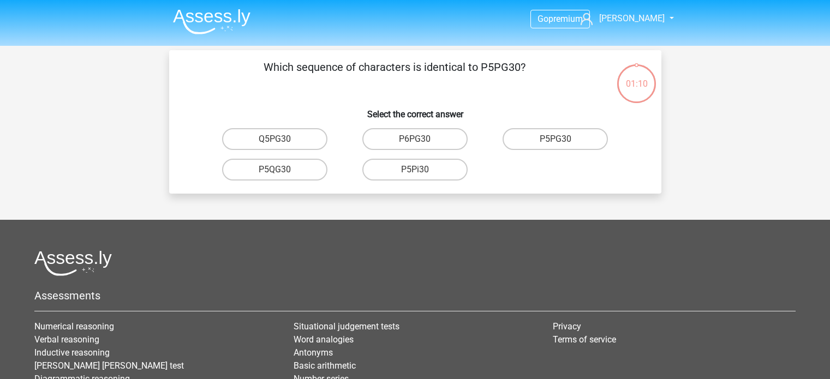
scroll to position [50, 0]
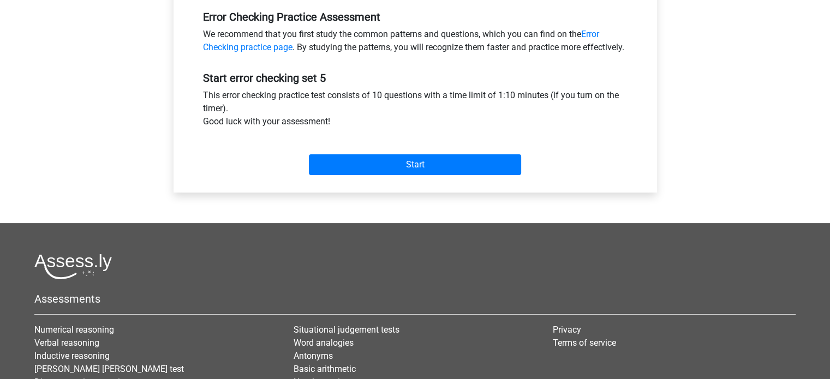
scroll to position [339, 0]
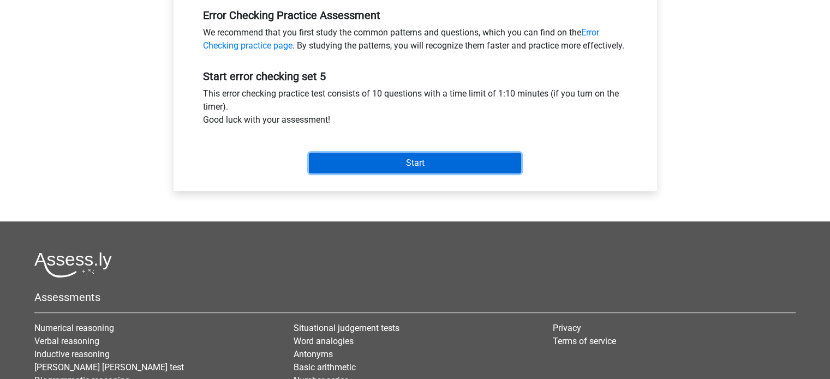
click at [375, 174] on input "Start" at bounding box center [415, 163] width 212 height 21
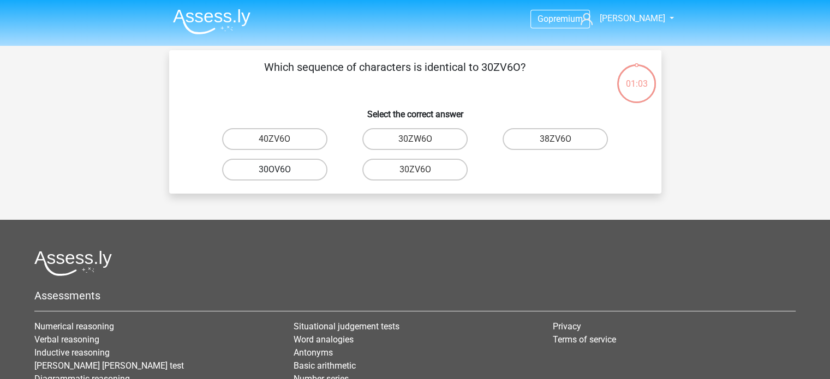
click at [308, 169] on label "30OV6O" at bounding box center [274, 170] width 105 height 22
click at [282, 170] on input "30OV6O" at bounding box center [278, 173] width 7 height 7
radio input "true"
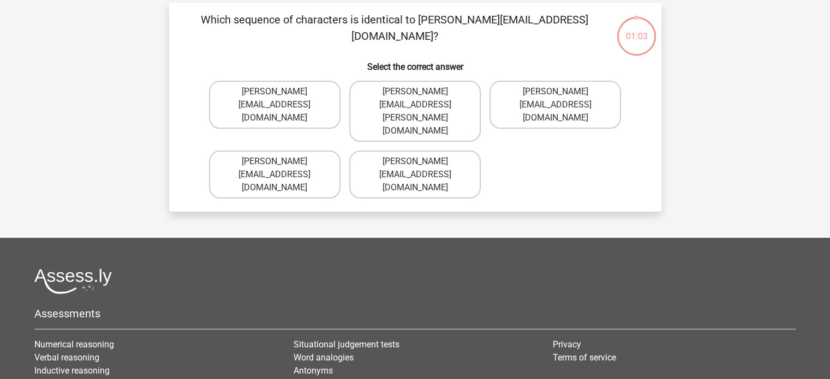
scroll to position [50, 0]
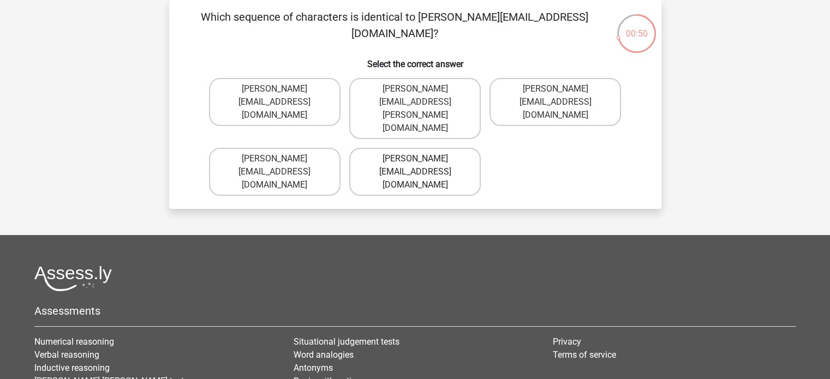
click at [445, 148] on label "Muhammad+Carroll@memail.gl" at bounding box center [415, 172] width 132 height 48
click at [422, 159] on input "Muhammad+Carroll@memail.gl" at bounding box center [418, 162] width 7 height 7
radio input "true"
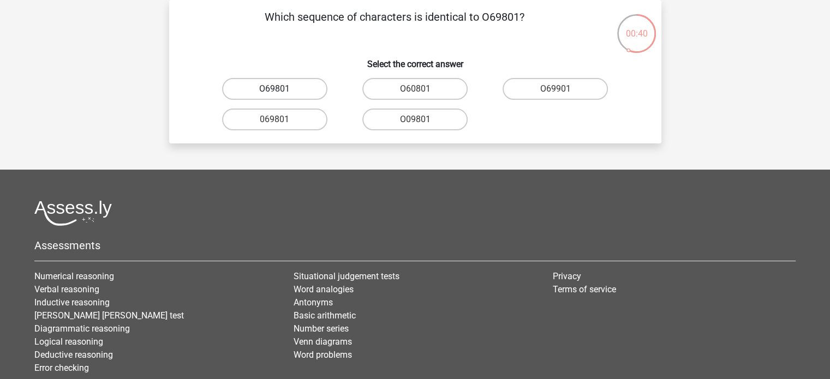
click at [299, 91] on label "O69801" at bounding box center [274, 89] width 105 height 22
click at [282, 91] on input "O69801" at bounding box center [278, 92] width 7 height 7
radio input "true"
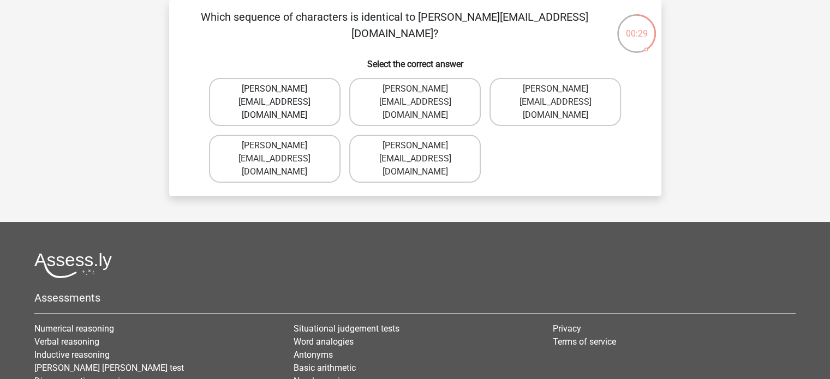
click at [312, 102] on label "George-Churchill@jointmail.com.co" at bounding box center [275, 102] width 132 height 48
click at [282, 96] on input "George-Churchill@jointmail.com.co" at bounding box center [278, 92] width 7 height 7
radio input "true"
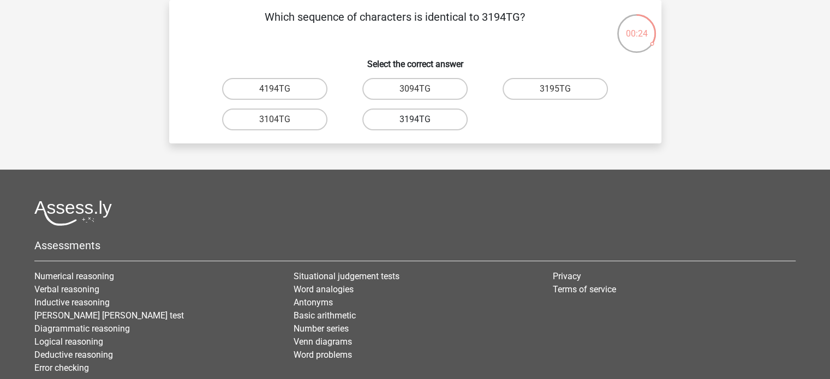
click at [450, 122] on label "3194TG" at bounding box center [414, 120] width 105 height 22
click at [422, 122] on input "3194TG" at bounding box center [418, 123] width 7 height 7
radio input "true"
click at [279, 91] on input "SiO6C0" at bounding box center [278, 92] width 7 height 7
radio input "true"
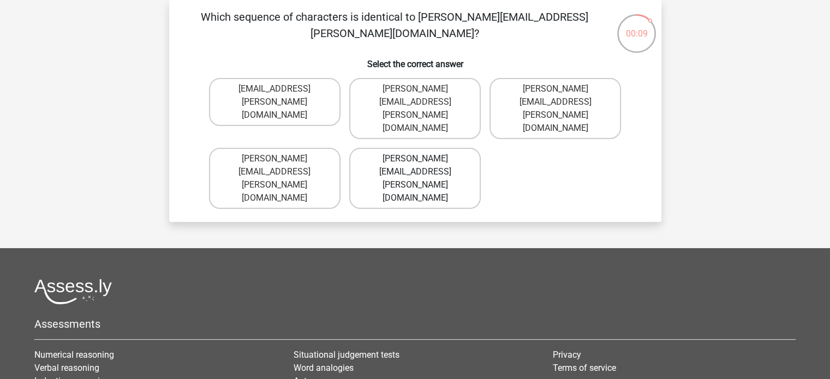
click at [386, 148] on label "Connor.Clarke@hotmails.gl" at bounding box center [415, 178] width 132 height 61
click at [415, 159] on input "Connor.Clarke@hotmails.gl" at bounding box center [418, 162] width 7 height 7
radio input "true"
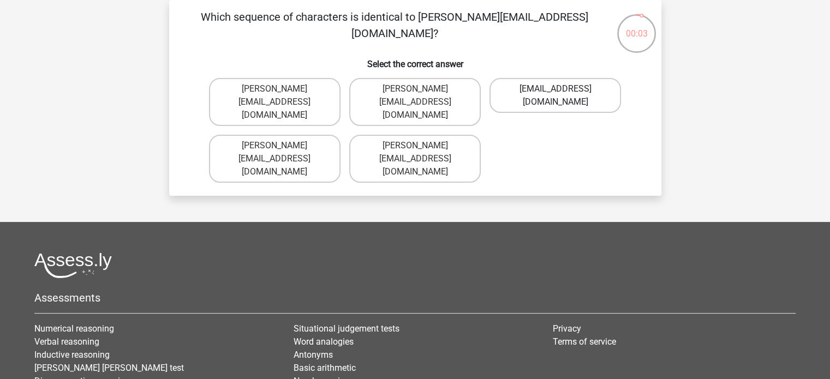
click at [534, 87] on label "Ela-Clay@email.uk.co" at bounding box center [556, 95] width 132 height 35
click at [556, 89] on input "Ela-Clay@email.uk.co" at bounding box center [559, 92] width 7 height 7
radio input "true"
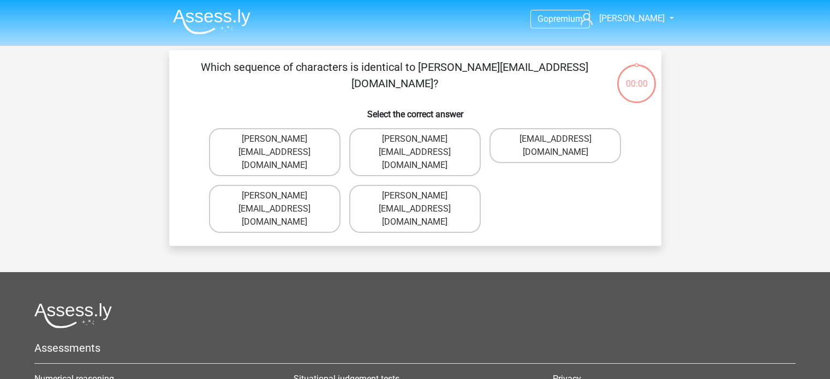
scroll to position [50, 0]
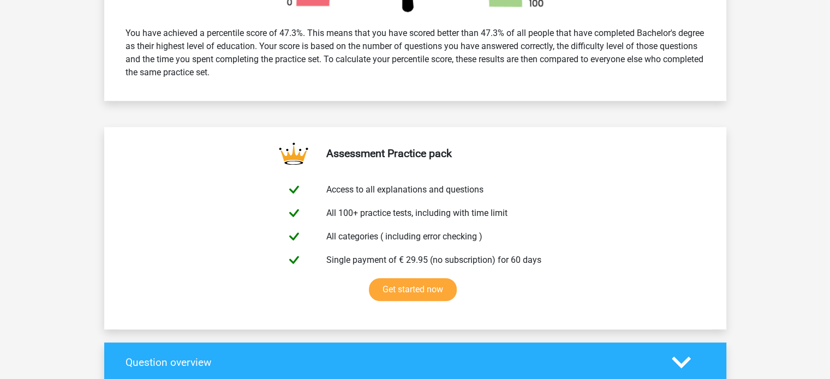
scroll to position [467, 0]
